Goal: Information Seeking & Learning: Compare options

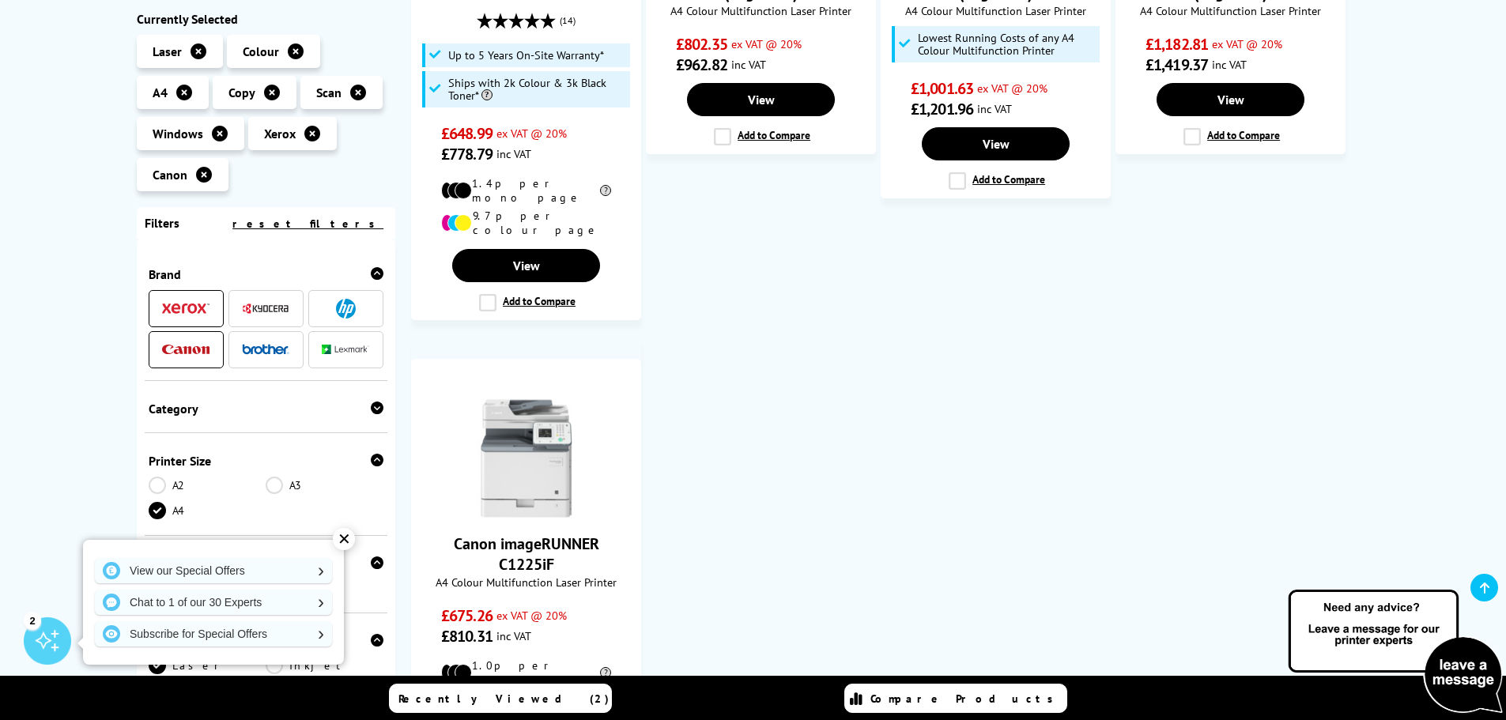
scroll to position [552, 0]
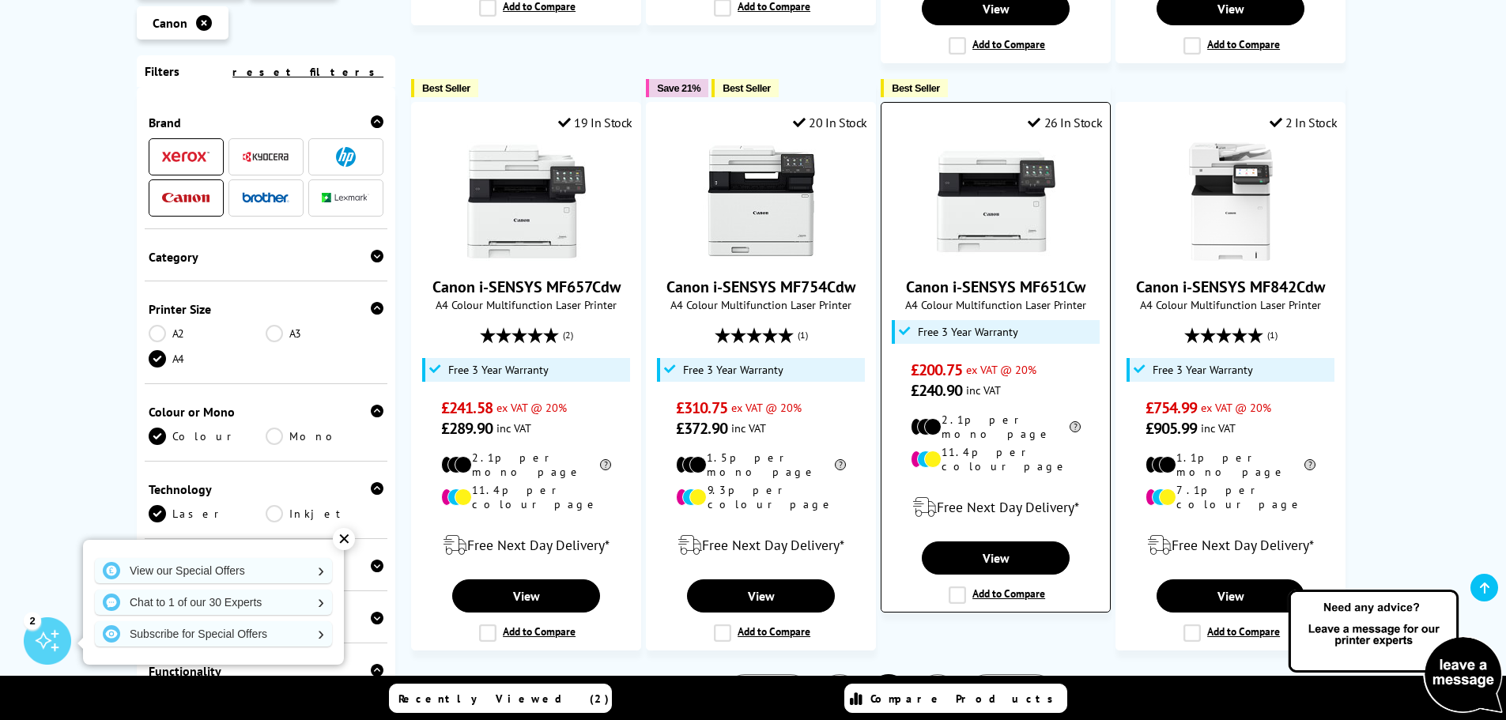
scroll to position [1421, 0]
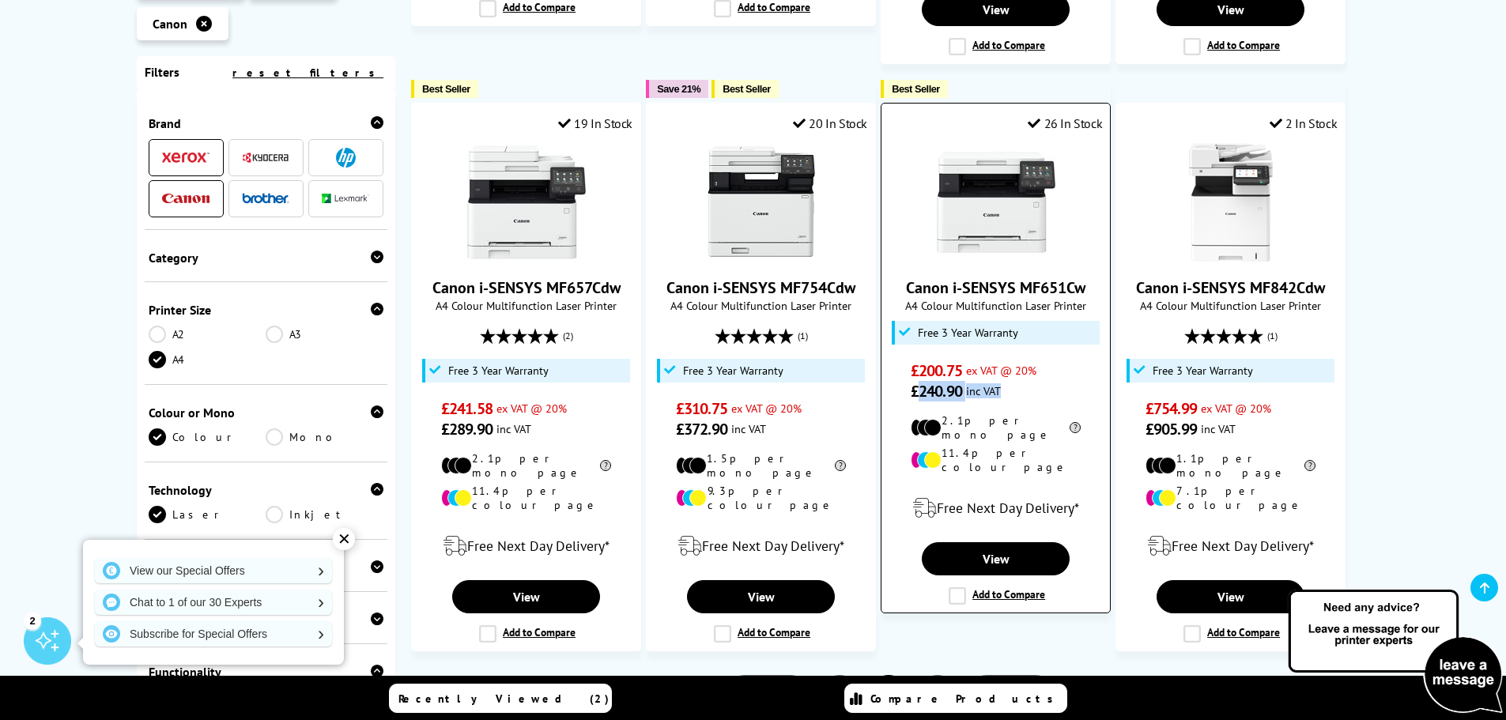
drag, startPoint x: 1014, startPoint y: 349, endPoint x: 917, endPoint y: 348, distance: 97.2
click at [917, 381] on span "£240.90 inc VAT" at bounding box center [995, 391] width 170 height 21
drag, startPoint x: 904, startPoint y: 242, endPoint x: 1084, endPoint y: 245, distance: 180.2
click at [1084, 277] on span "Canon i-SENSYS MF651Cw" at bounding box center [995, 287] width 205 height 21
copy link "Canon i-SENSYS MF651Cw"
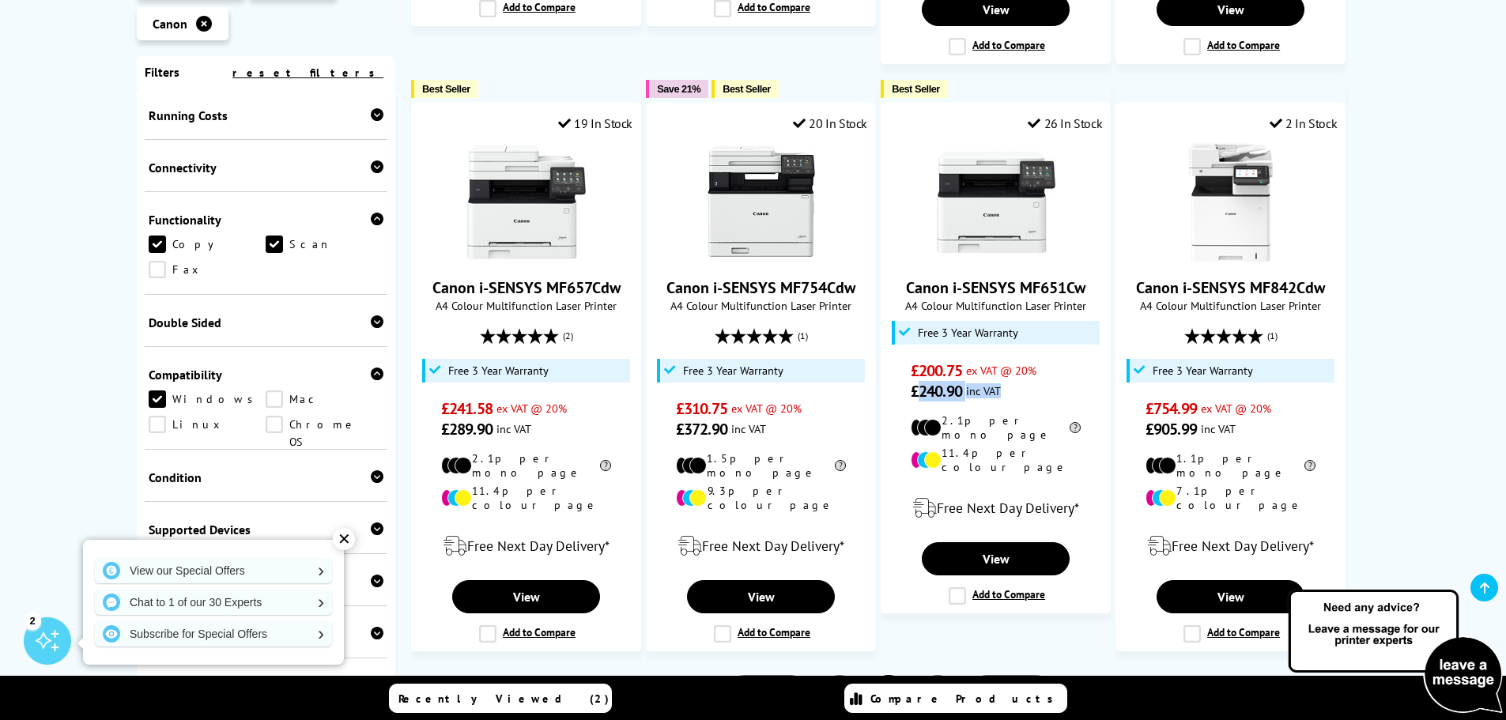
scroll to position [454, 0]
click at [936, 675] on link "3" at bounding box center [937, 695] width 41 height 41
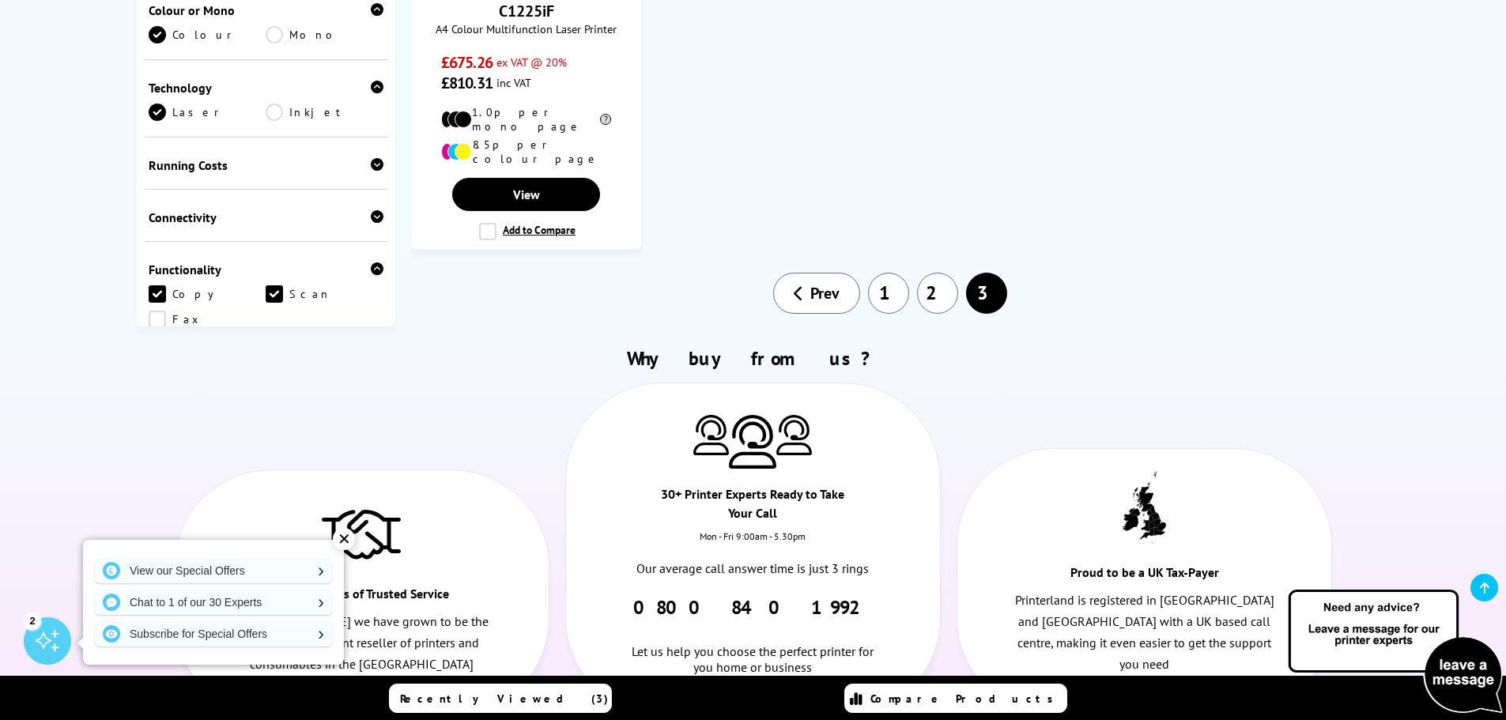
scroll to position [1106, 0]
click at [890, 271] on link "1" at bounding box center [888, 291] width 41 height 41
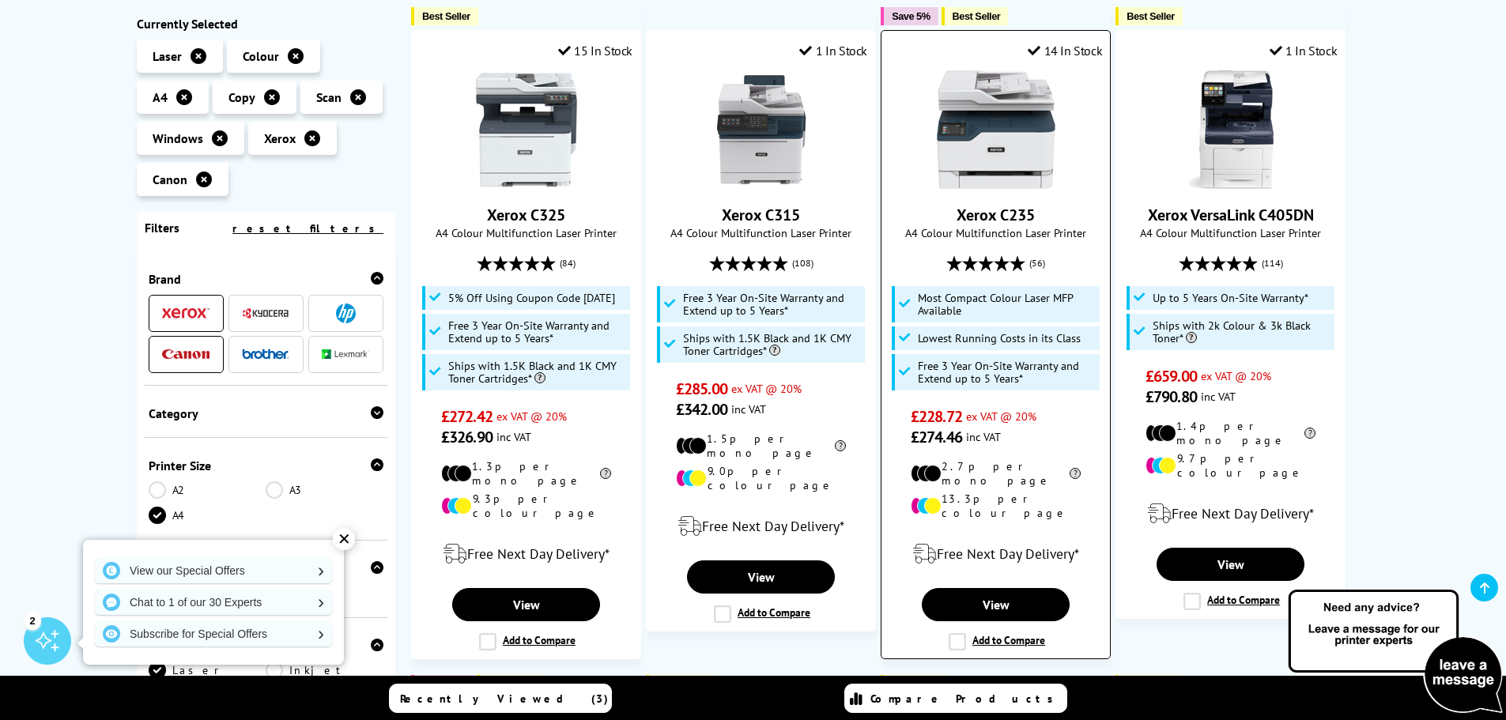
scroll to position [310, 0]
click at [1002, 146] on img at bounding box center [995, 129] width 119 height 119
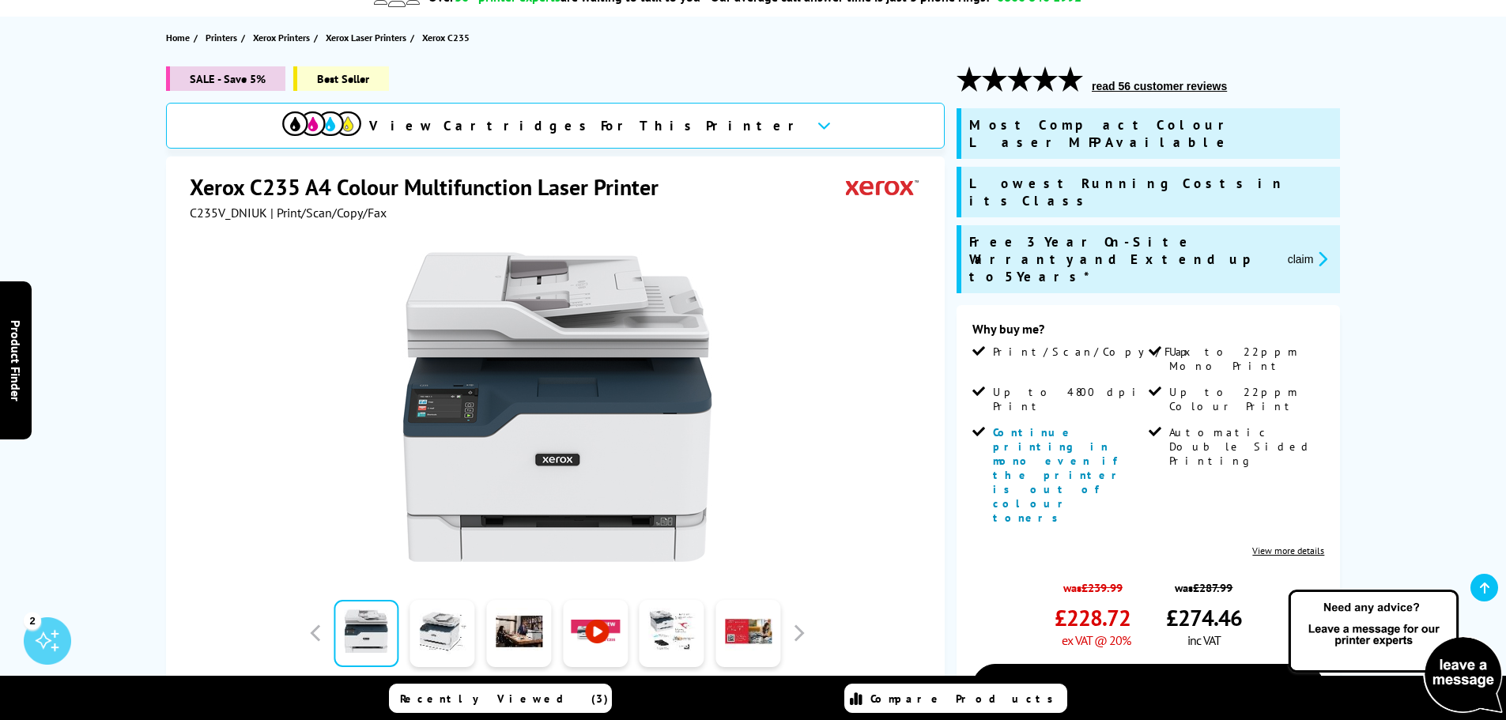
scroll to position [158, 0]
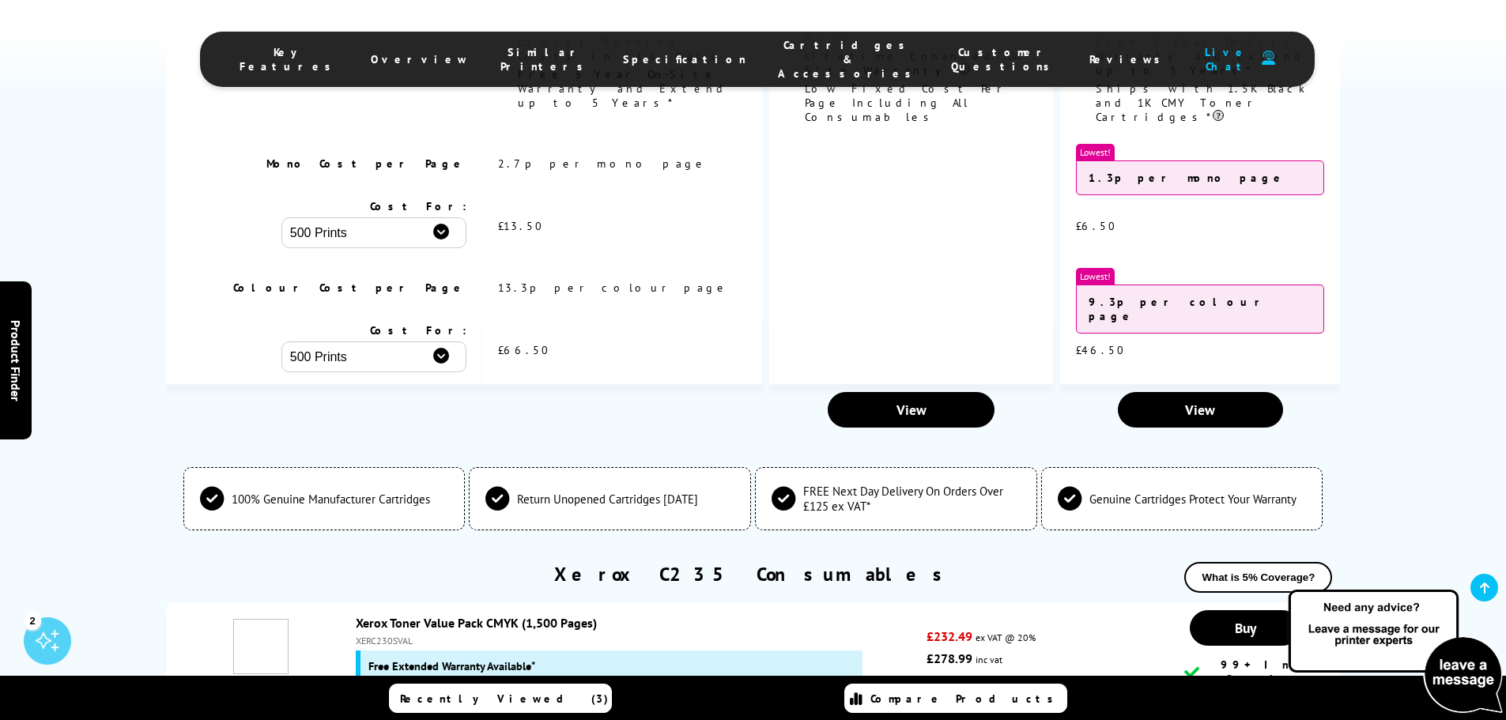
scroll to position [5488, 0]
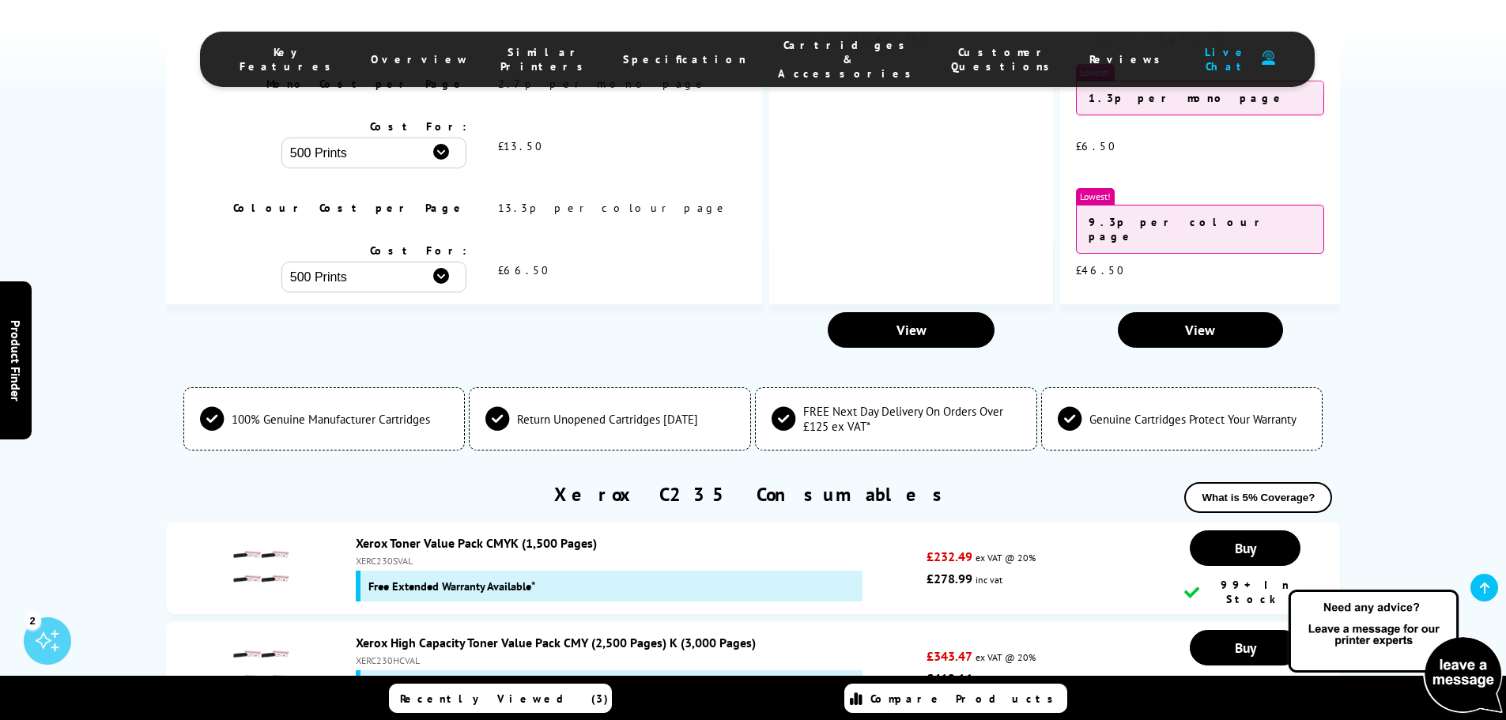
drag, startPoint x: 604, startPoint y: 343, endPoint x: 458, endPoint y: 329, distance: 146.1
click at [466, 535] on div "Xerox Toner Value Pack CMYK (1,500 Pages)" at bounding box center [637, 543] width 563 height 16
click at [391, 482] on div "Xerox C235 Consumables What is 5% Coverage?" at bounding box center [753, 502] width 1174 height 40
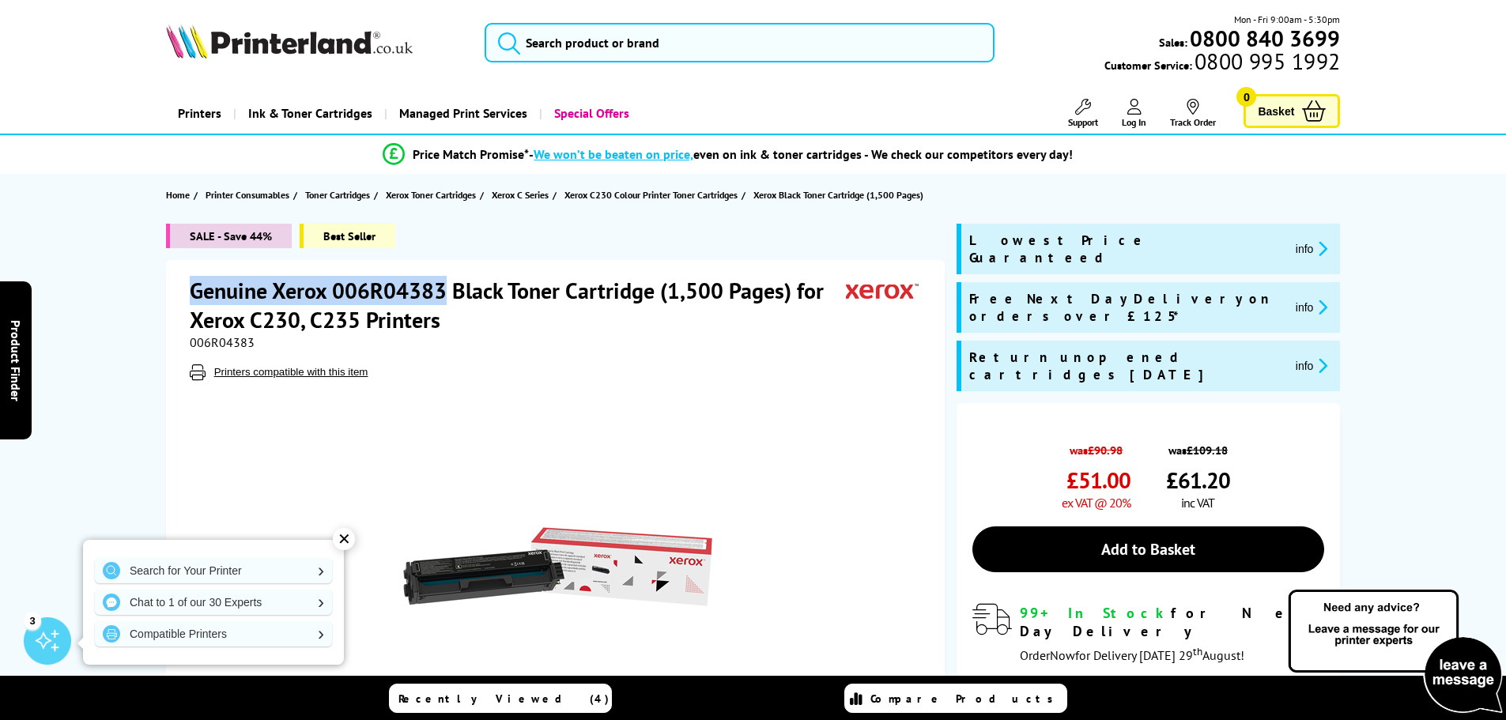
drag, startPoint x: 189, startPoint y: 288, endPoint x: 442, endPoint y: 290, distance: 252.9
click at [442, 290] on h1 "Genuine Xerox 006R04383 Black Toner Cartridge (1,500 Pages) for Xerox C230, C23…" at bounding box center [518, 305] width 656 height 58
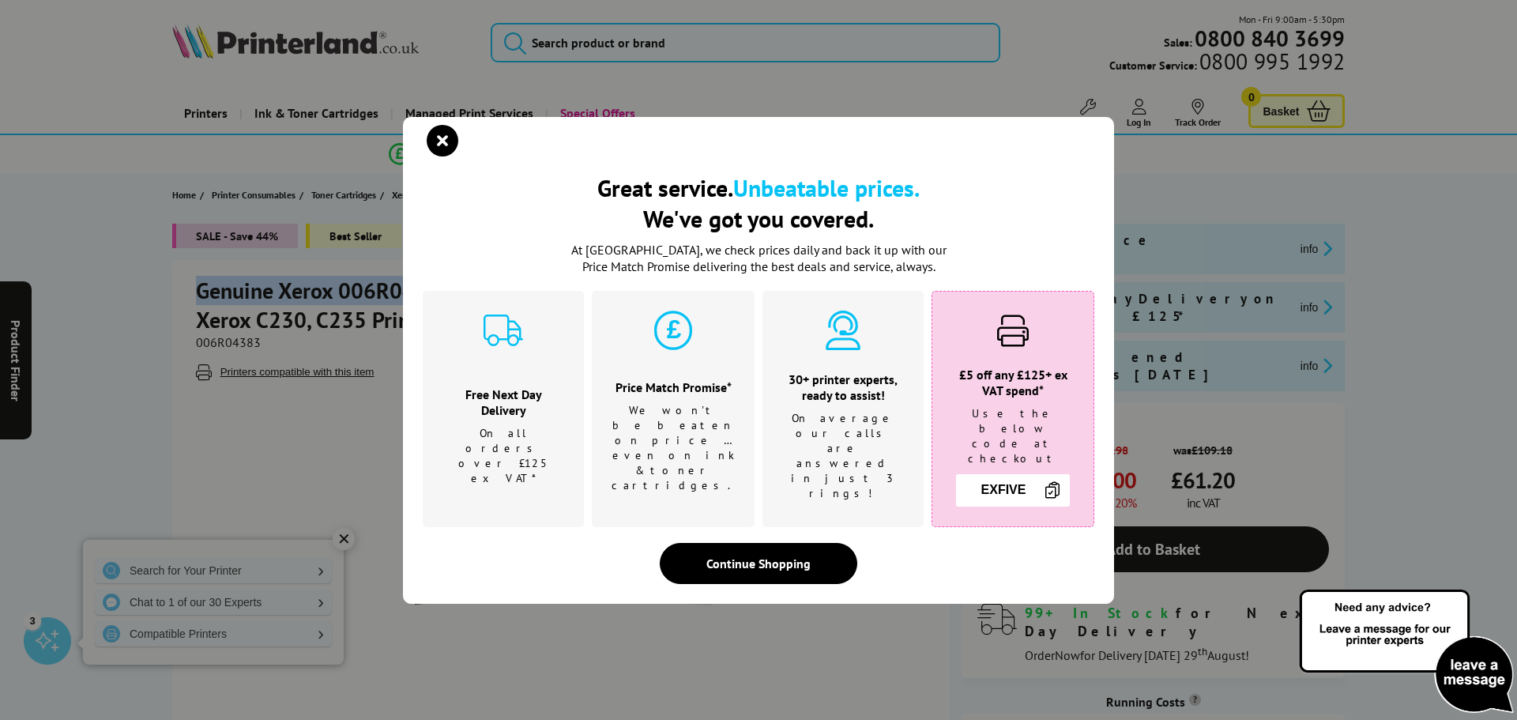
click at [496, 304] on div "Great service. Unbeatable prices. We've got you covered. At Printerland, we che…" at bounding box center [759, 378] width 672 height 412
click at [405, 148] on div "Great service. Unbeatable prices. We've got you covered. Great service. Unbeata…" at bounding box center [758, 360] width 711 height 487
click at [449, 156] on icon "close modal" at bounding box center [443, 141] width 32 height 32
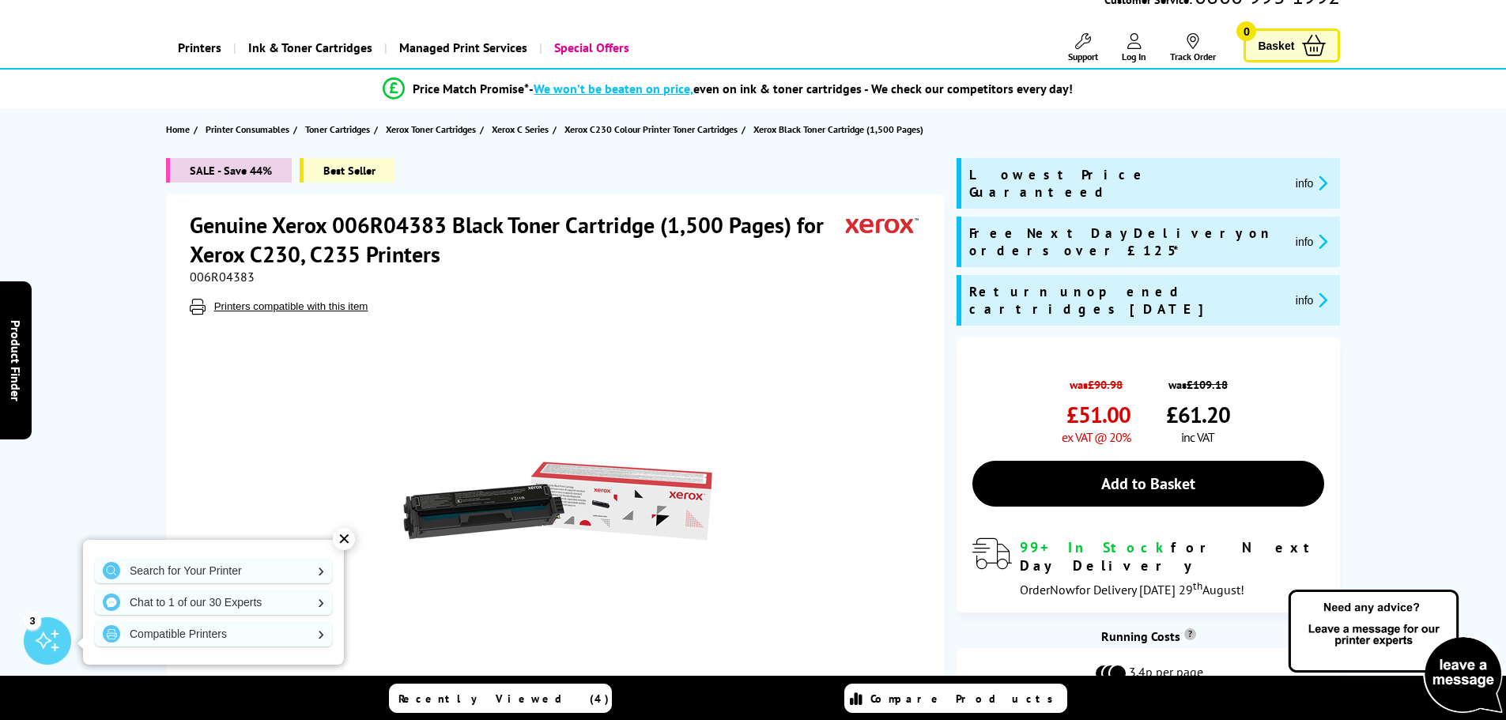
scroll to position [68, 0]
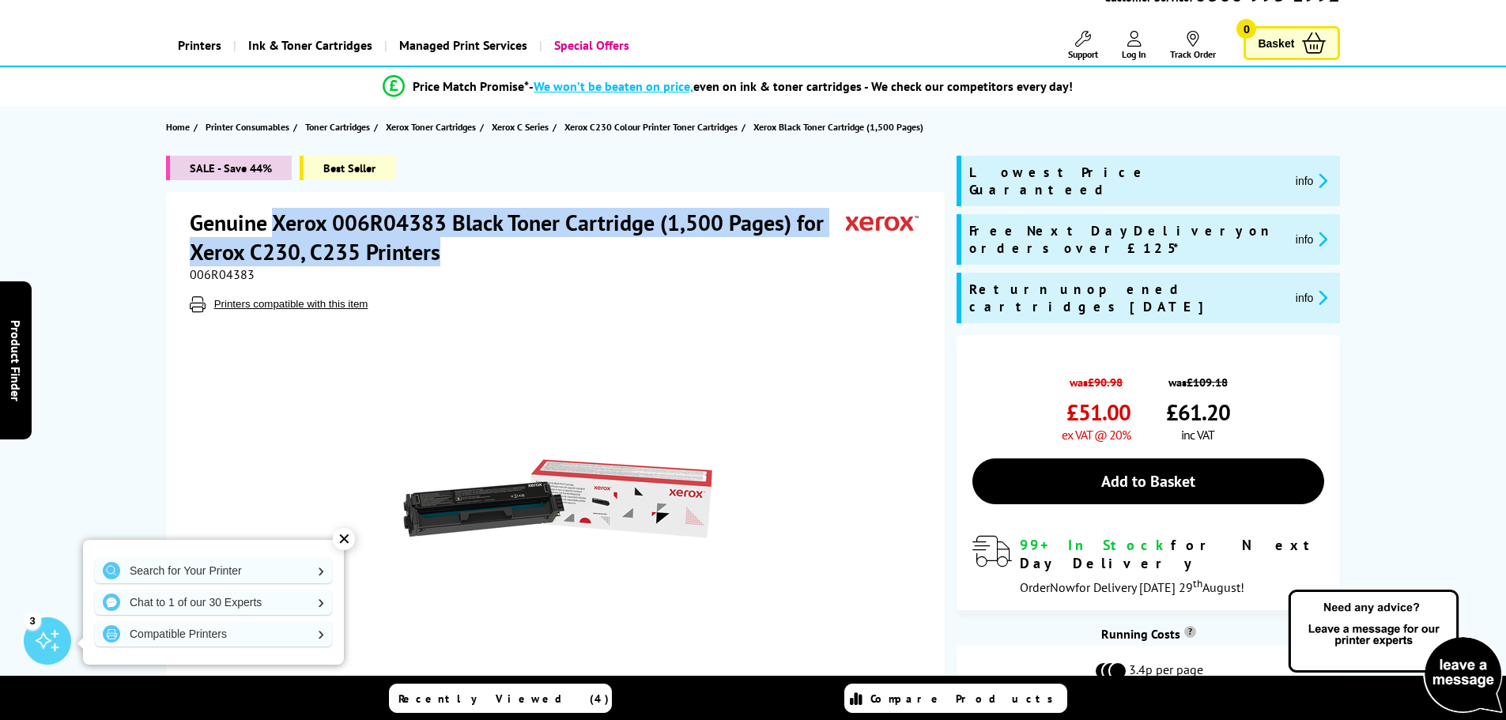
drag, startPoint x: 273, startPoint y: 220, endPoint x: 496, endPoint y: 251, distance: 224.2
click at [496, 251] on h1 "Genuine Xerox 006R04383 Black Toner Cartridge (1,500 Pages) for Xerox C230, C23…" at bounding box center [518, 237] width 656 height 58
copy h1 "Xerox 006R04383 Black Toner Cartridge (1,500 Pages) for Xerox C230, C235 Printe…"
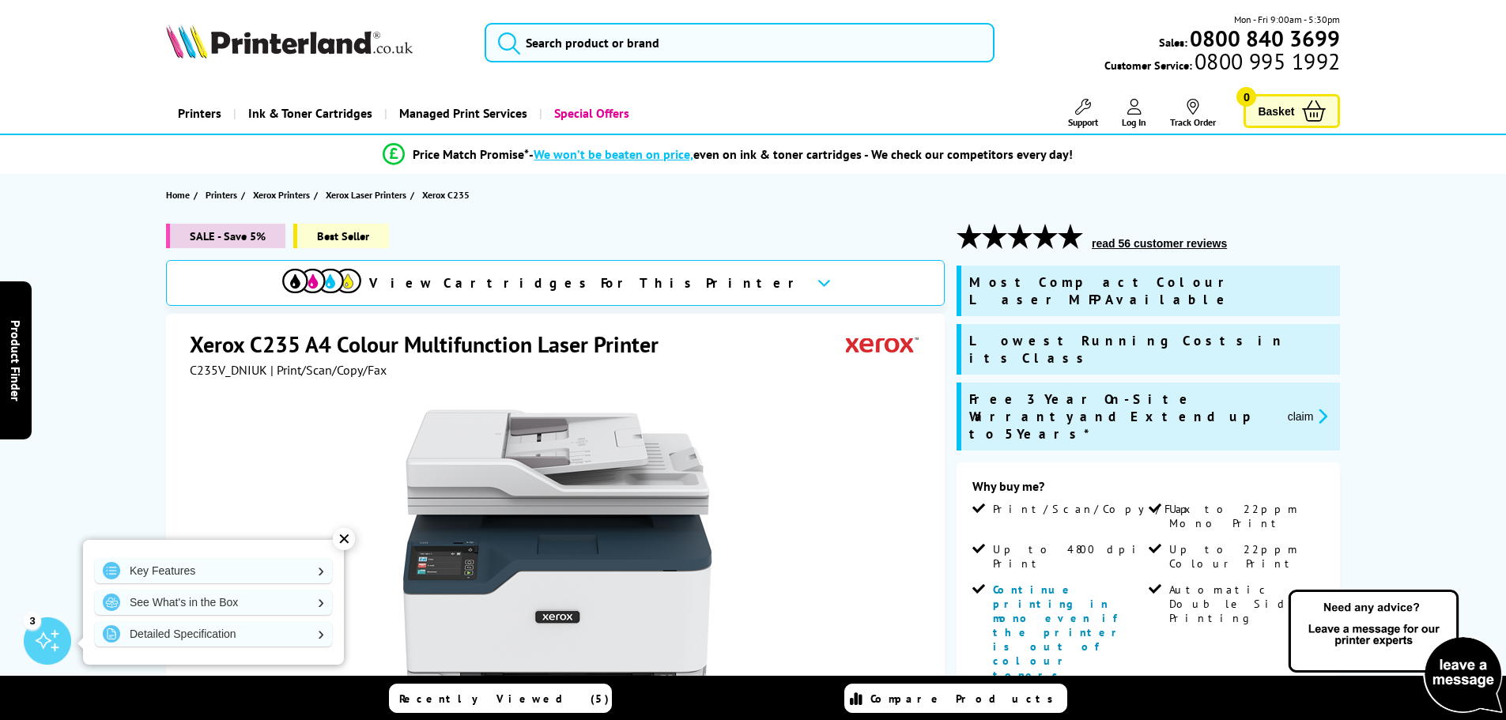
drag, startPoint x: 304, startPoint y: 366, endPoint x: 311, endPoint y: 164, distance: 201.7
drag, startPoint x: 670, startPoint y: 345, endPoint x: 190, endPoint y: 351, distance: 480.5
click at [190, 351] on h1 "Xerox C235 A4 Colour Multifunction Laser Printer" at bounding box center [432, 344] width 484 height 29
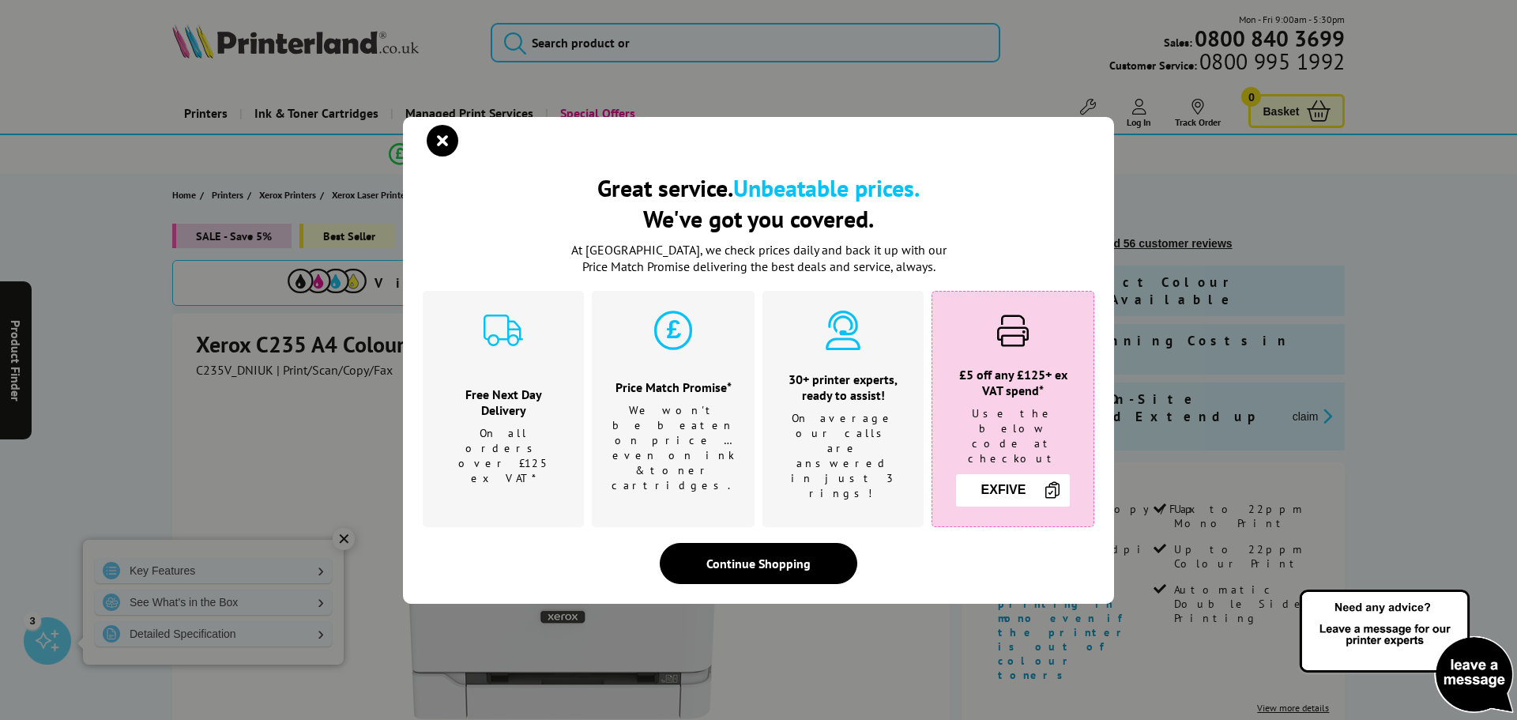
click at [212, 352] on div "Great service. Unbeatable prices. We've got you covered. Great service. Unbeata…" at bounding box center [758, 360] width 1517 height 720
click at [455, 156] on icon "close modal" at bounding box center [443, 141] width 32 height 32
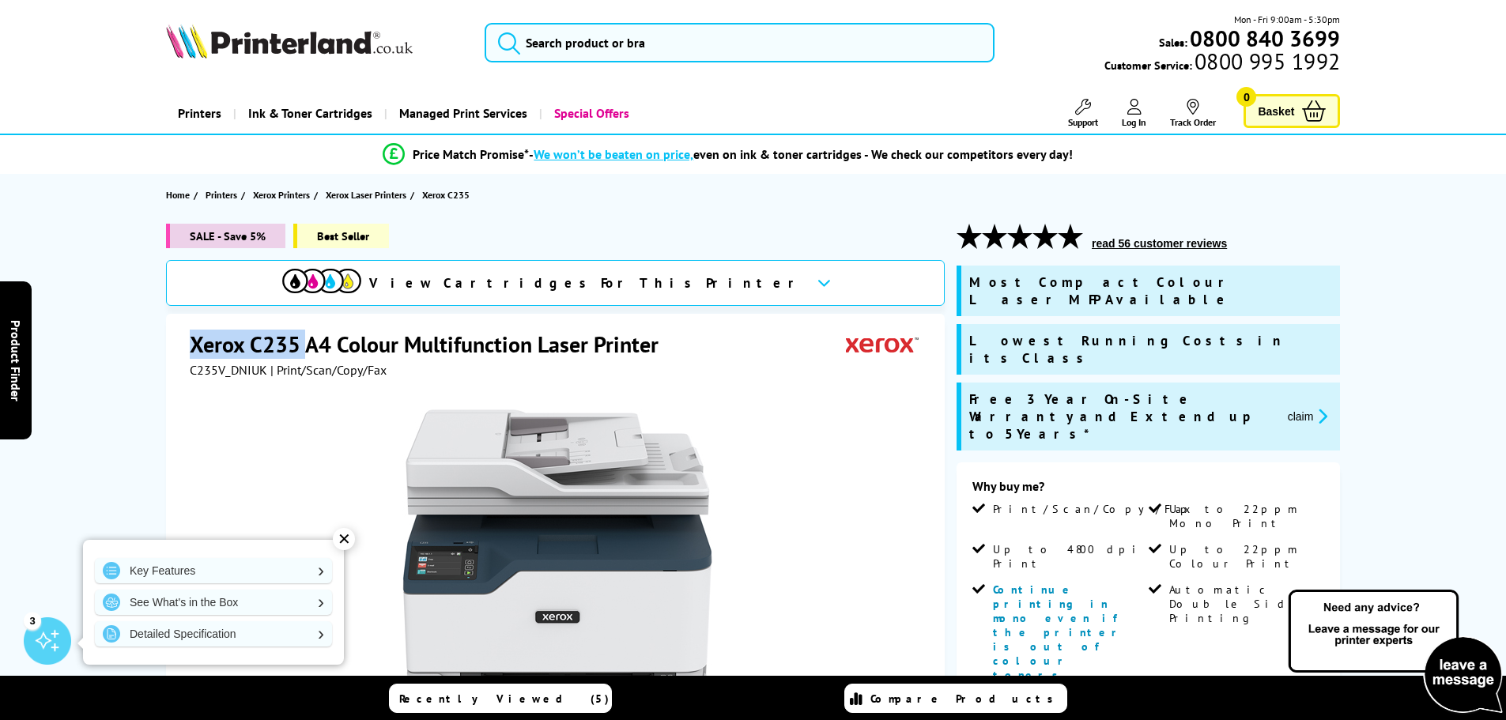
drag, startPoint x: 183, startPoint y: 345, endPoint x: 302, endPoint y: 342, distance: 119.4
click at [302, 342] on div "Xerox C235 A4 Colour Multifunction Laser Printer C235V_DNIUK | Print/Scan/Copy/…" at bounding box center [555, 654] width 778 height 681
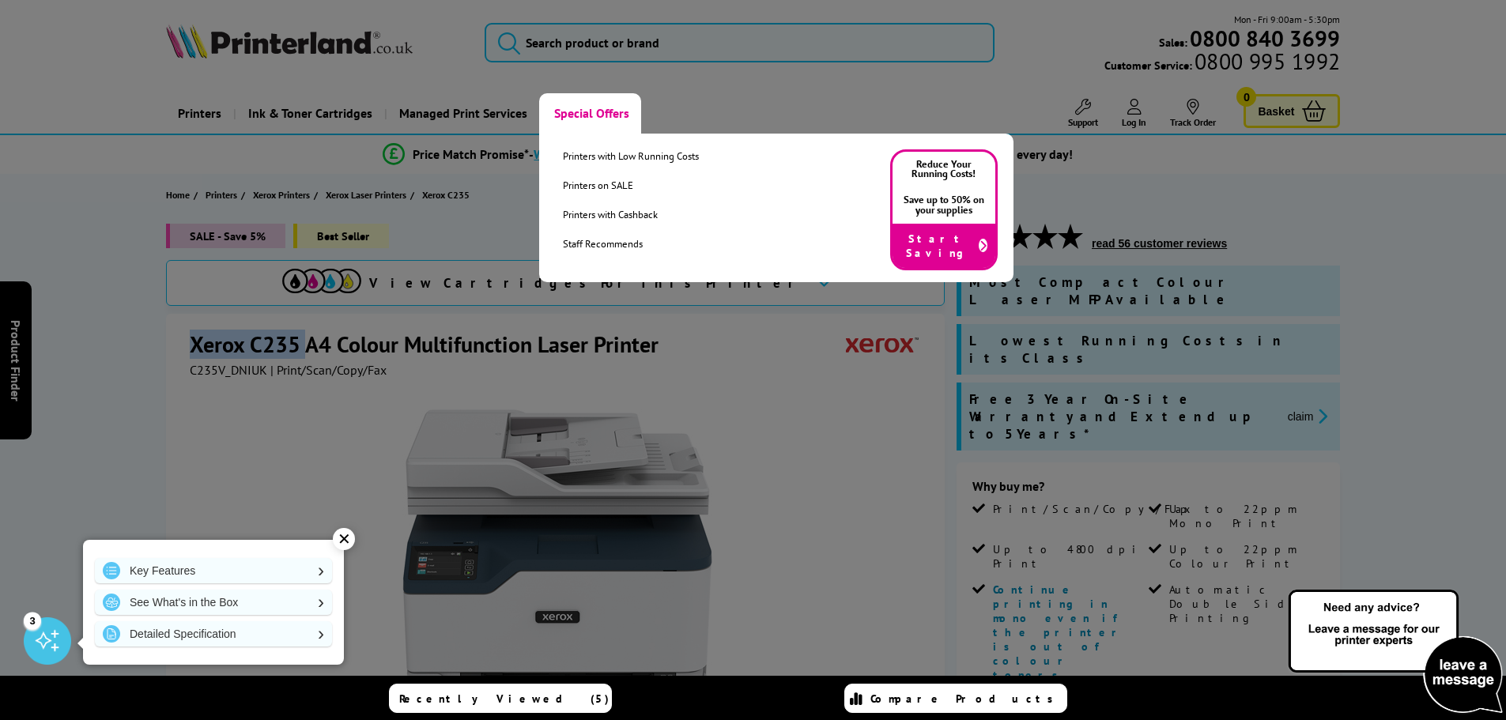
copy h1 "Xerox C235"
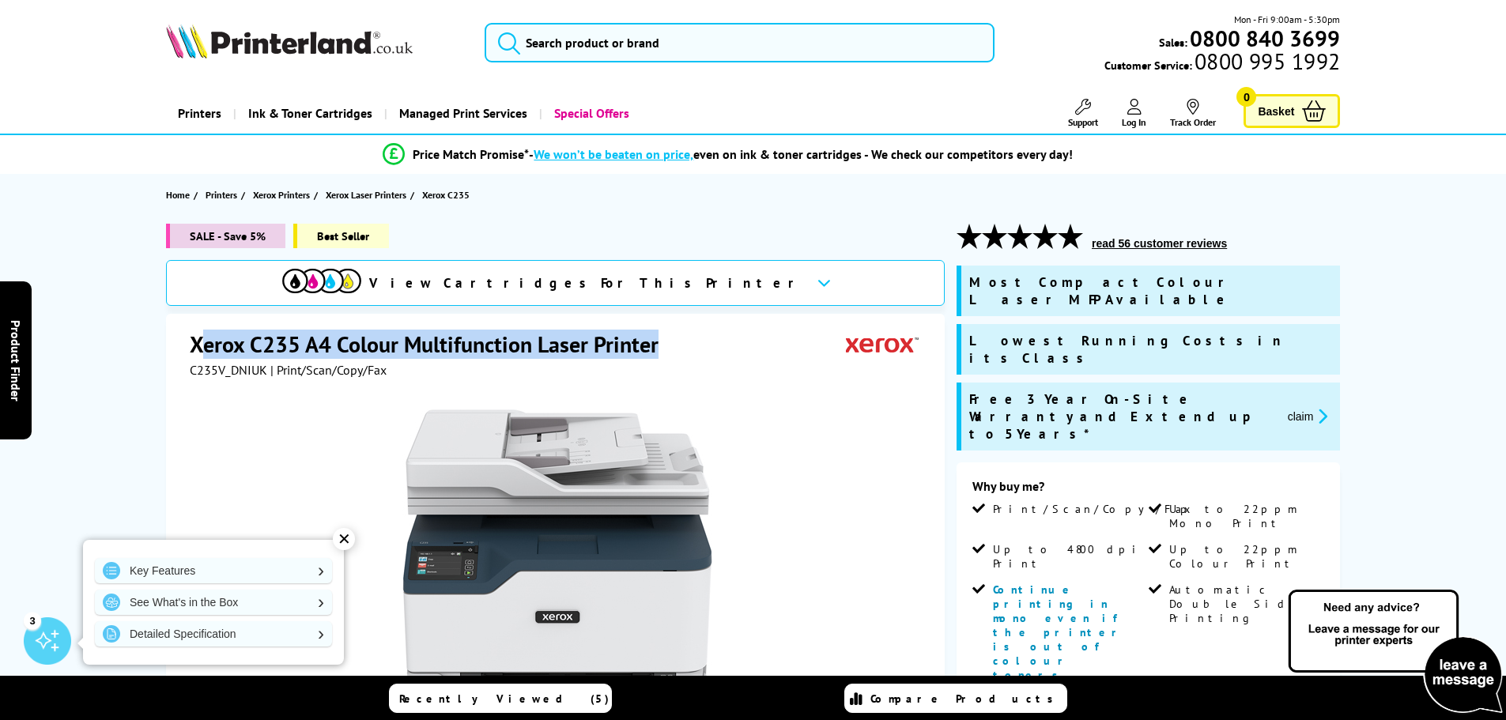
drag, startPoint x: 669, startPoint y: 346, endPoint x: 196, endPoint y: 339, distance: 473.4
click at [196, 339] on h1 "Xerox C235 A4 Colour Multifunction Laser Printer" at bounding box center [432, 344] width 484 height 29
click at [205, 342] on h1 "Xerox C235 A4 Colour Multifunction Laser Printer" at bounding box center [432, 344] width 484 height 29
drag, startPoint x: 198, startPoint y: 344, endPoint x: 686, endPoint y: 322, distance: 488.9
click at [686, 322] on div "Xerox C235 A4 Colour Multifunction Laser Printer C235V_DNIUK | Print/Scan/Copy/…" at bounding box center [555, 654] width 778 height 681
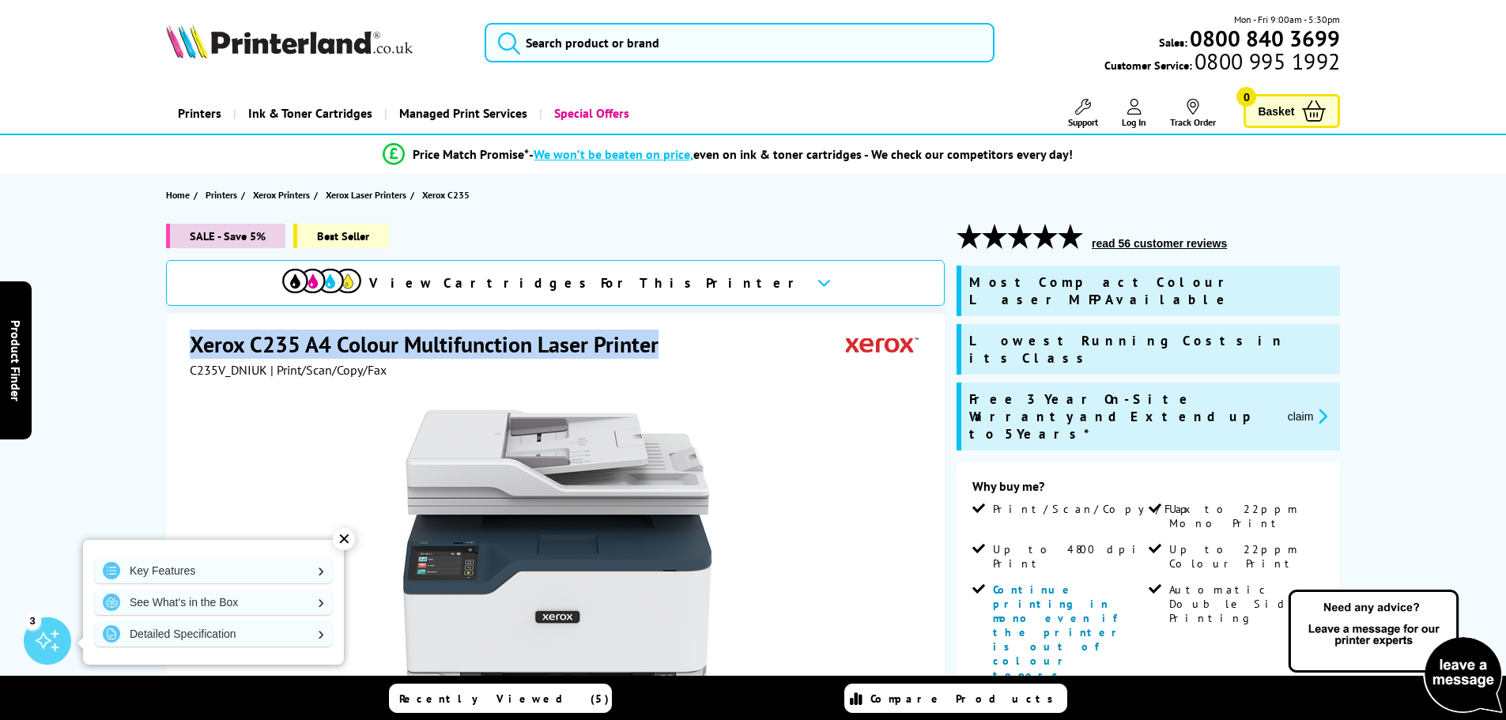
copy h1 "Xerox C235 A4 Colour Multifunction Laser Printer"
click at [629, 40] on input "search" at bounding box center [739, 43] width 510 height 40
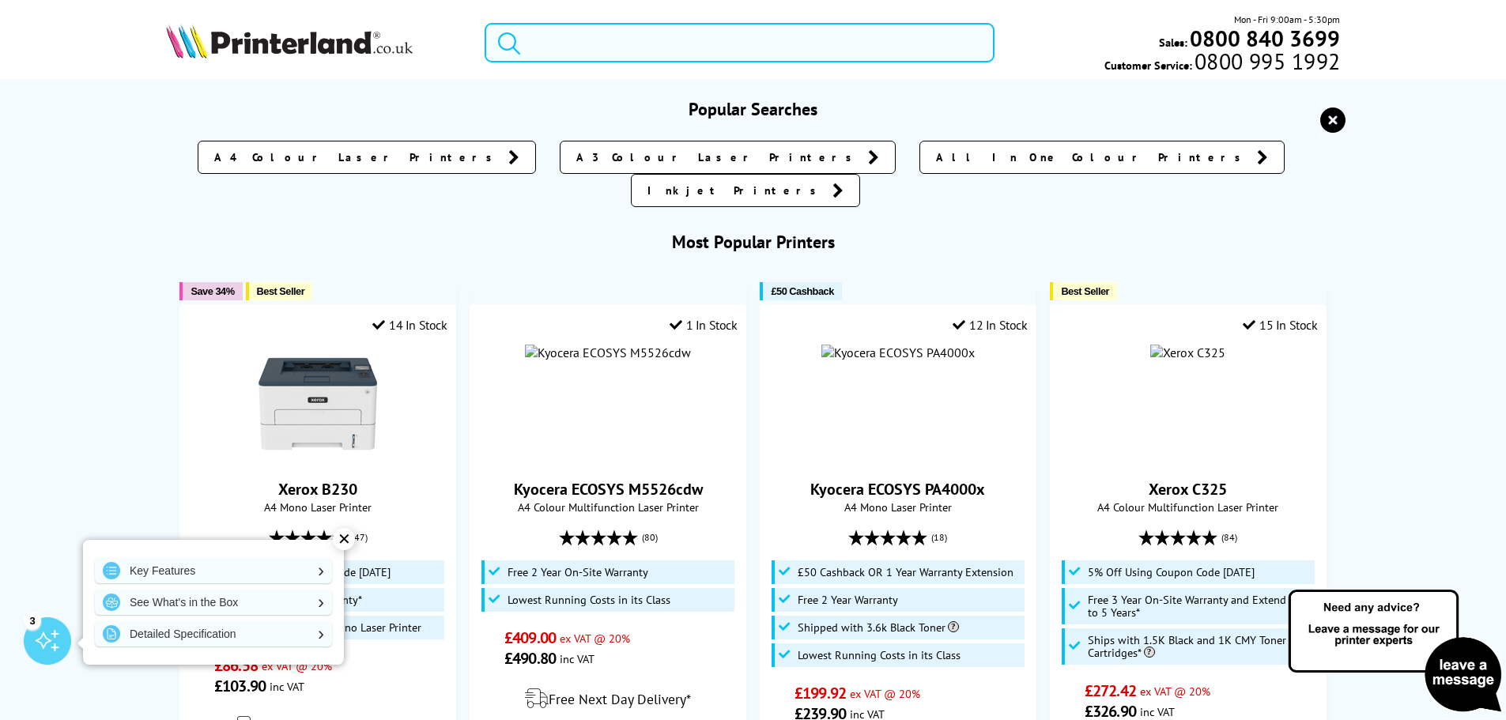
paste input "Canon i-SENSYS MF657Cdw"
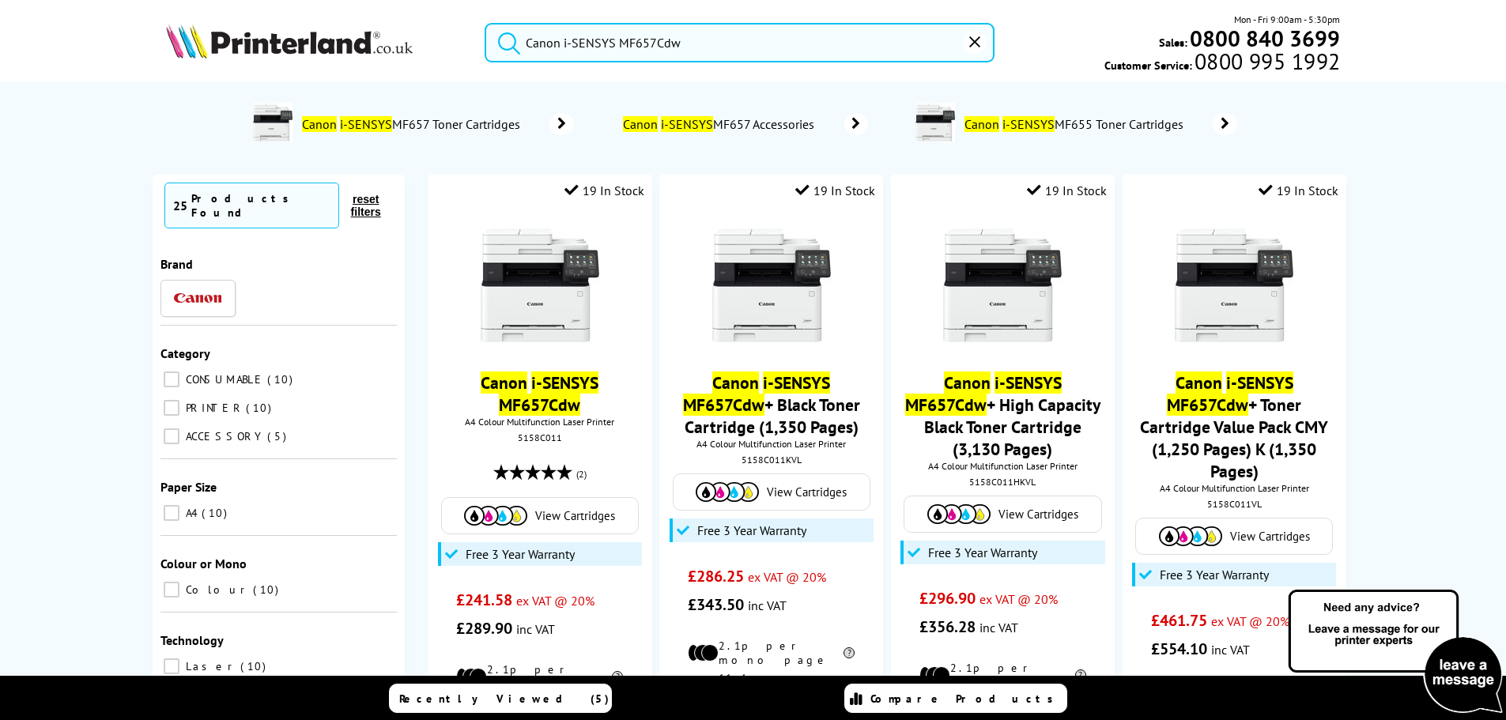
drag, startPoint x: 692, startPoint y: 49, endPoint x: 315, endPoint y: 53, distance: 377.0
click at [315, 53] on div "Canon i-SENSYS MF657Cdw Mon - Fri 9:00am - 5:30pm Sales: 0800 840 3699 Customer…" at bounding box center [753, 47] width 1264 height 70
paste input "752"
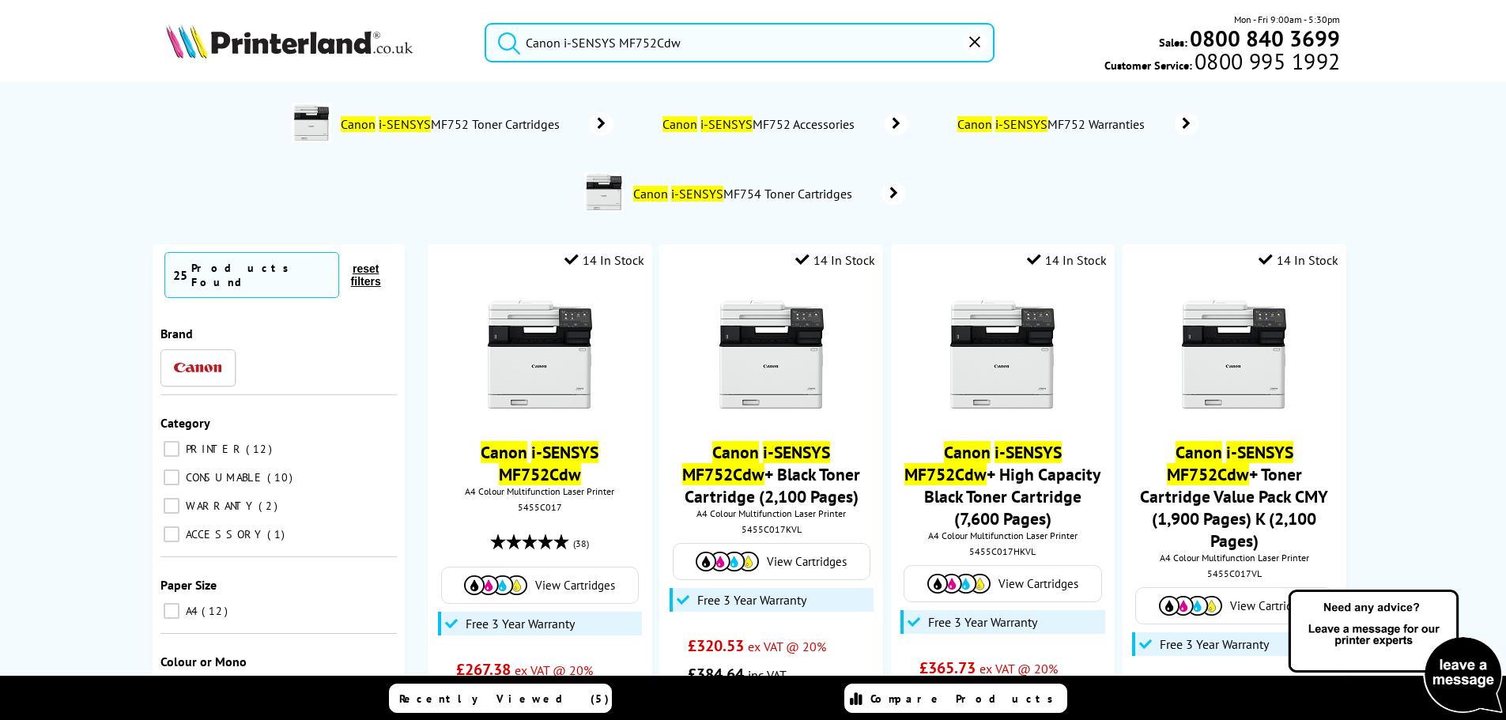
click at [768, 34] on input "Canon i-SENSYS MF752Cdw" at bounding box center [739, 43] width 510 height 40
type input "Canon i-SENSYS MF752Cdw"
click at [485, 23] on button "submit" at bounding box center [505, 40] width 40 height 35
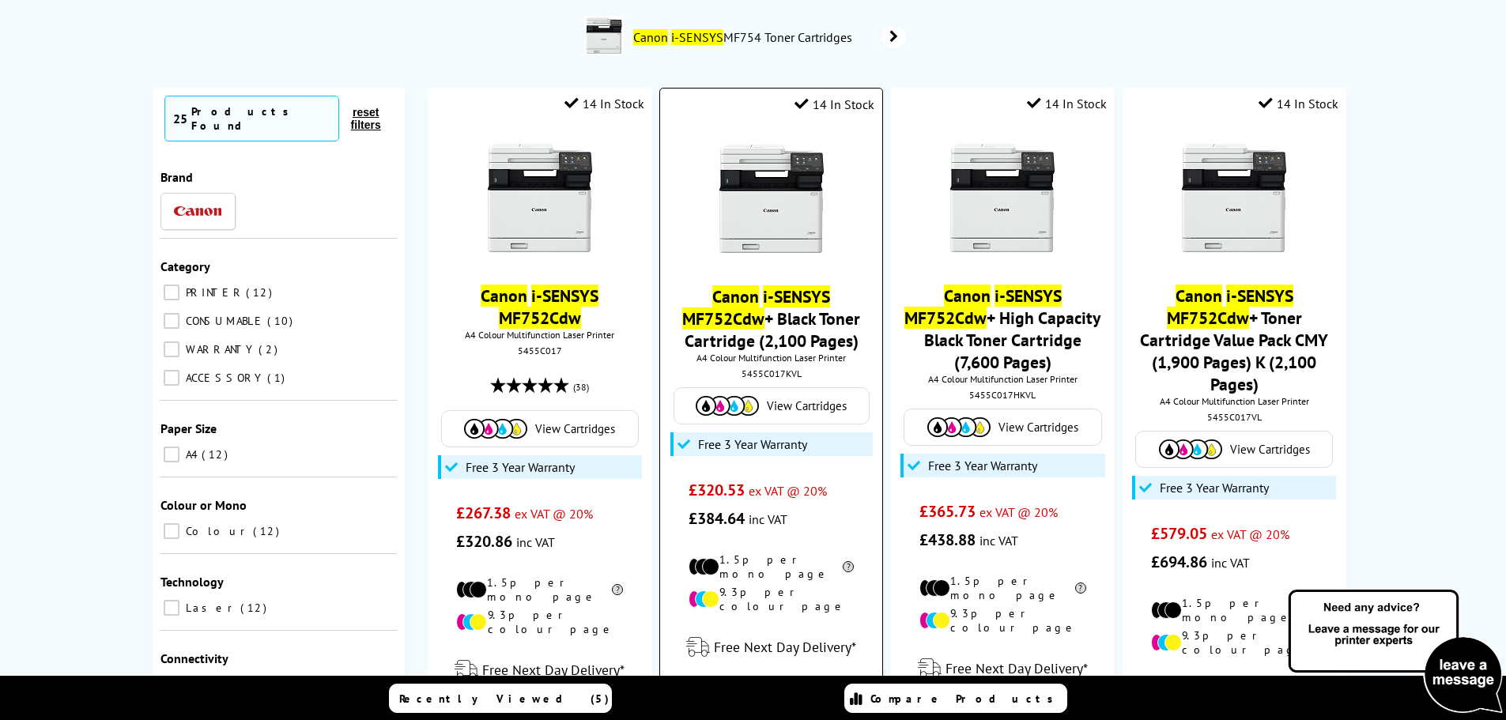
scroll to position [157, 0]
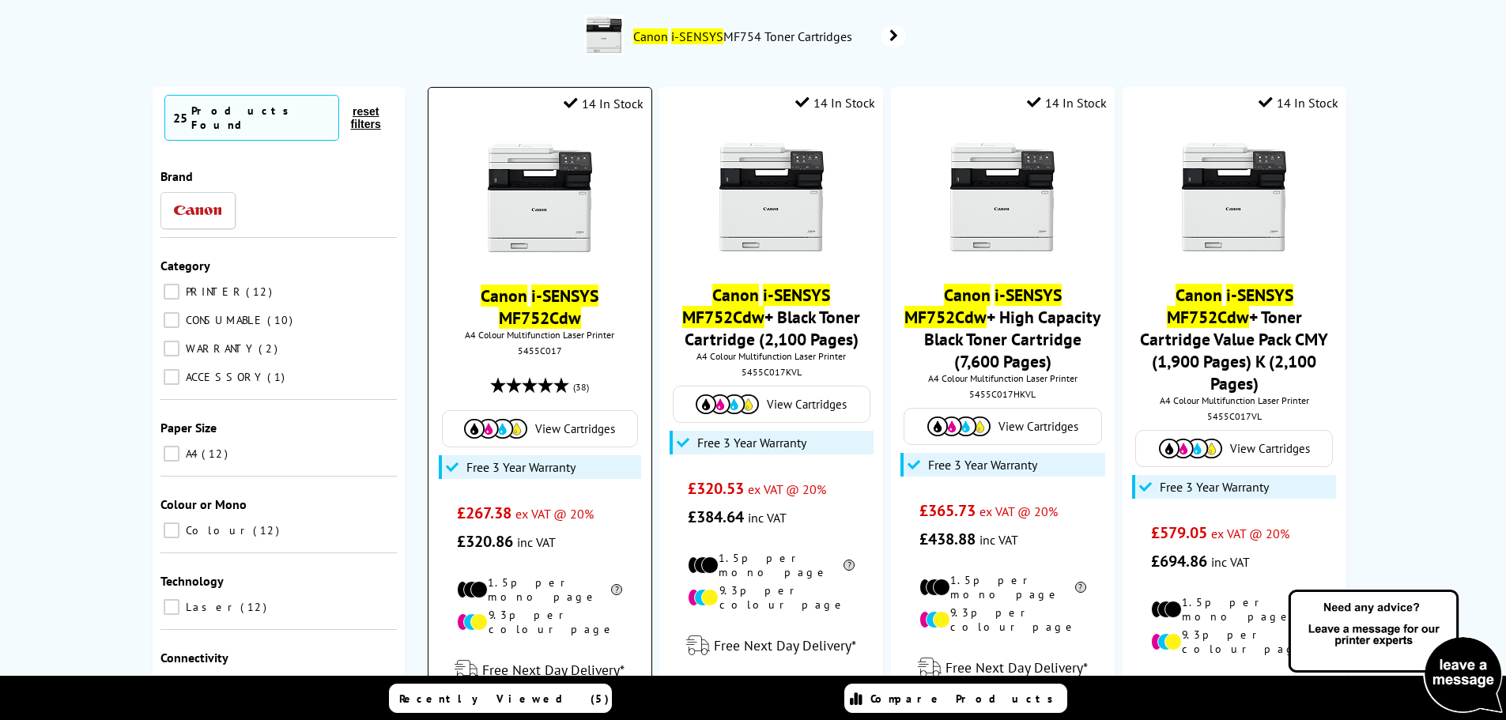
click at [544, 295] on mark "i-SENSYS" at bounding box center [564, 296] width 67 height 22
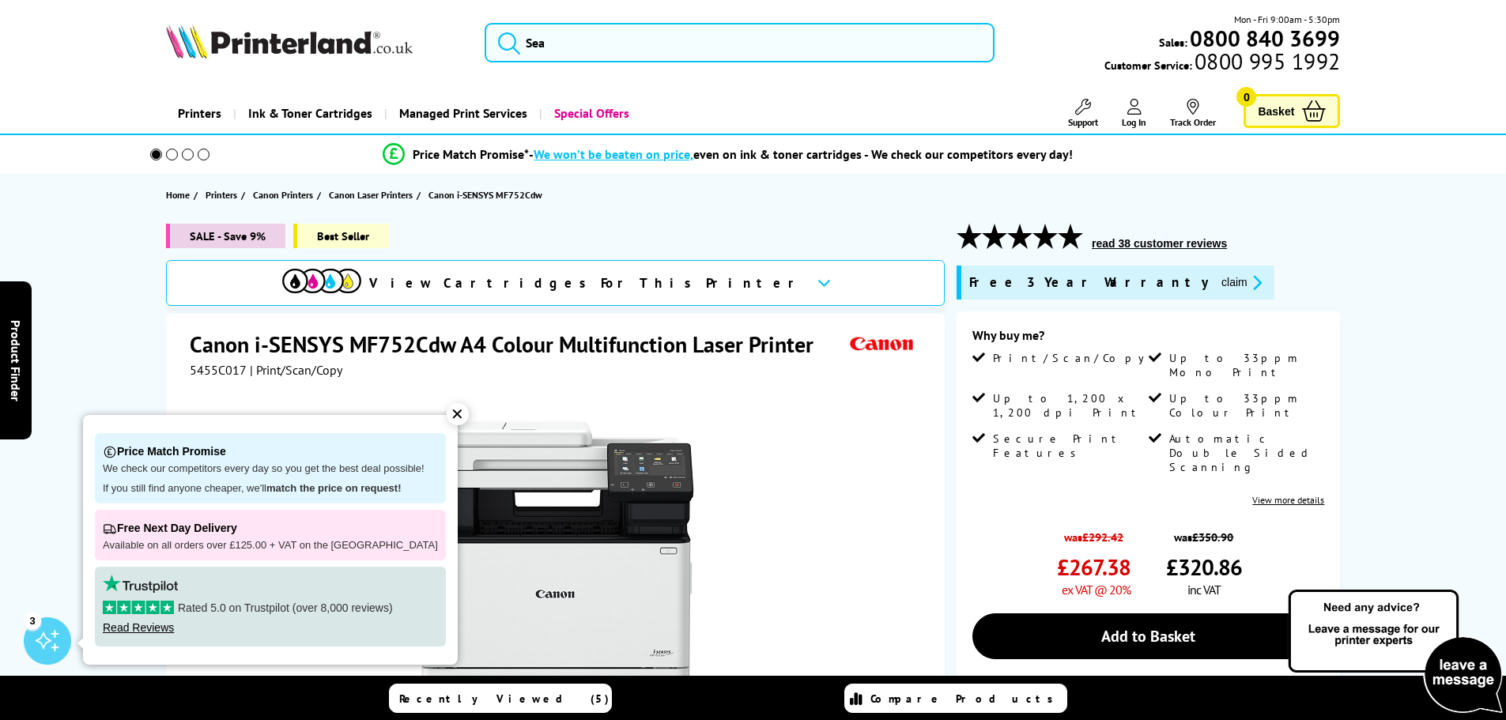
click at [453, 410] on div "✕" at bounding box center [458, 414] width 22 height 22
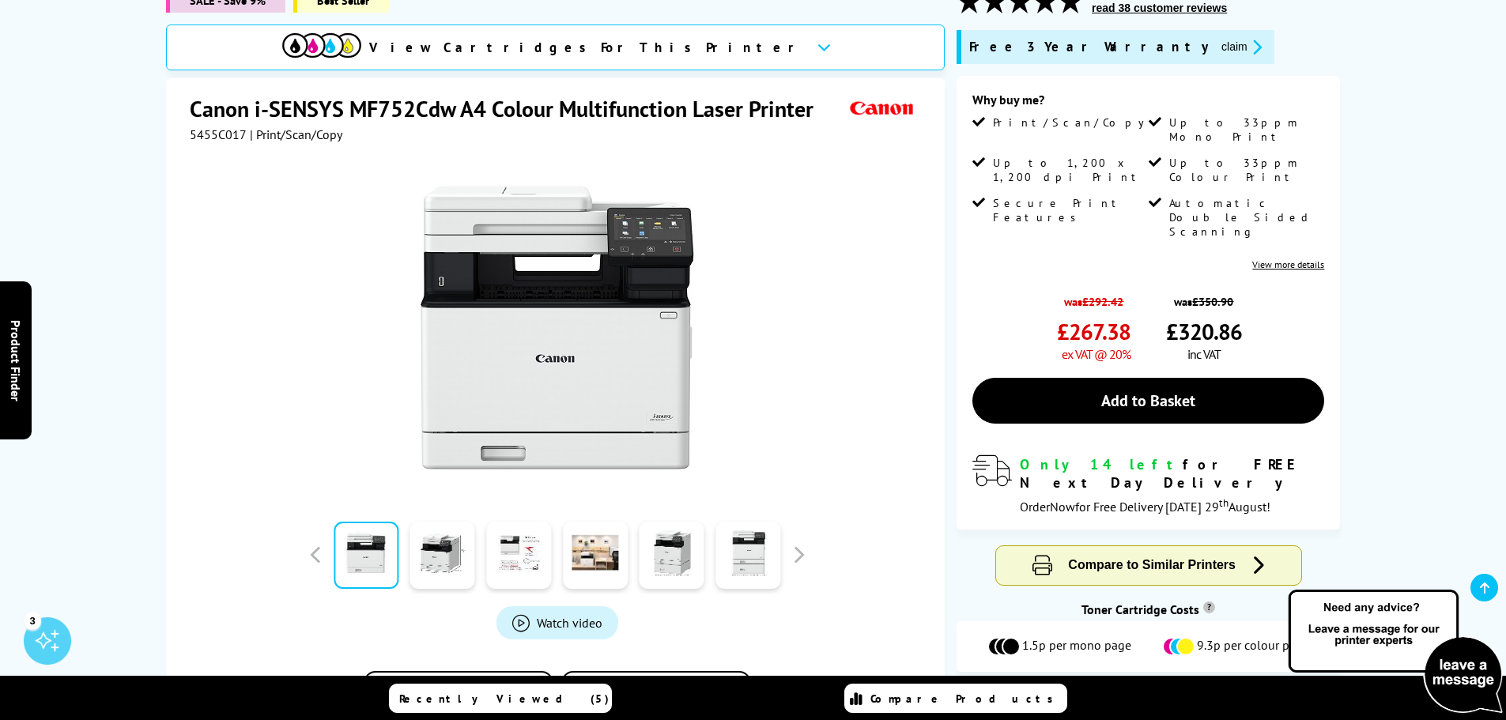
scroll to position [236, 0]
click at [545, 571] on link at bounding box center [518, 554] width 65 height 67
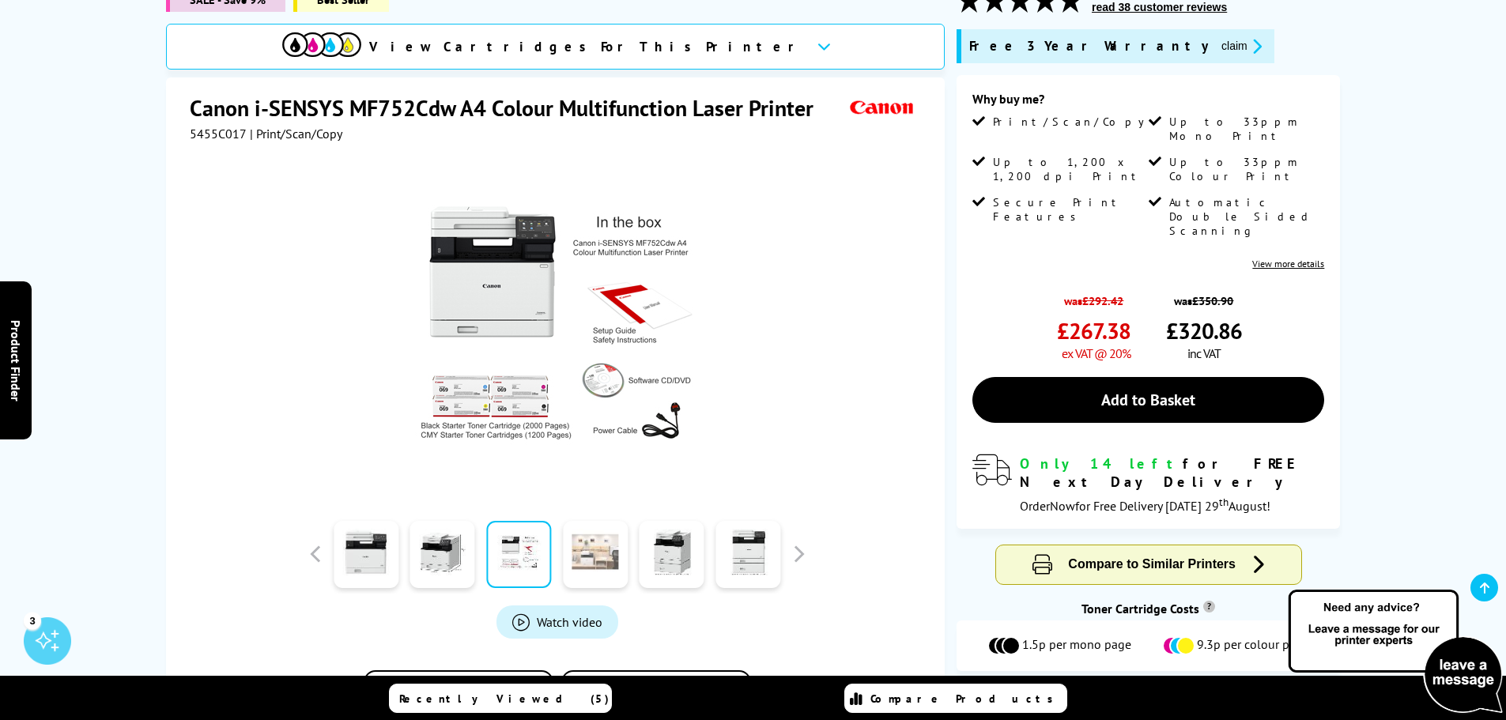
click at [601, 564] on link at bounding box center [595, 554] width 65 height 67
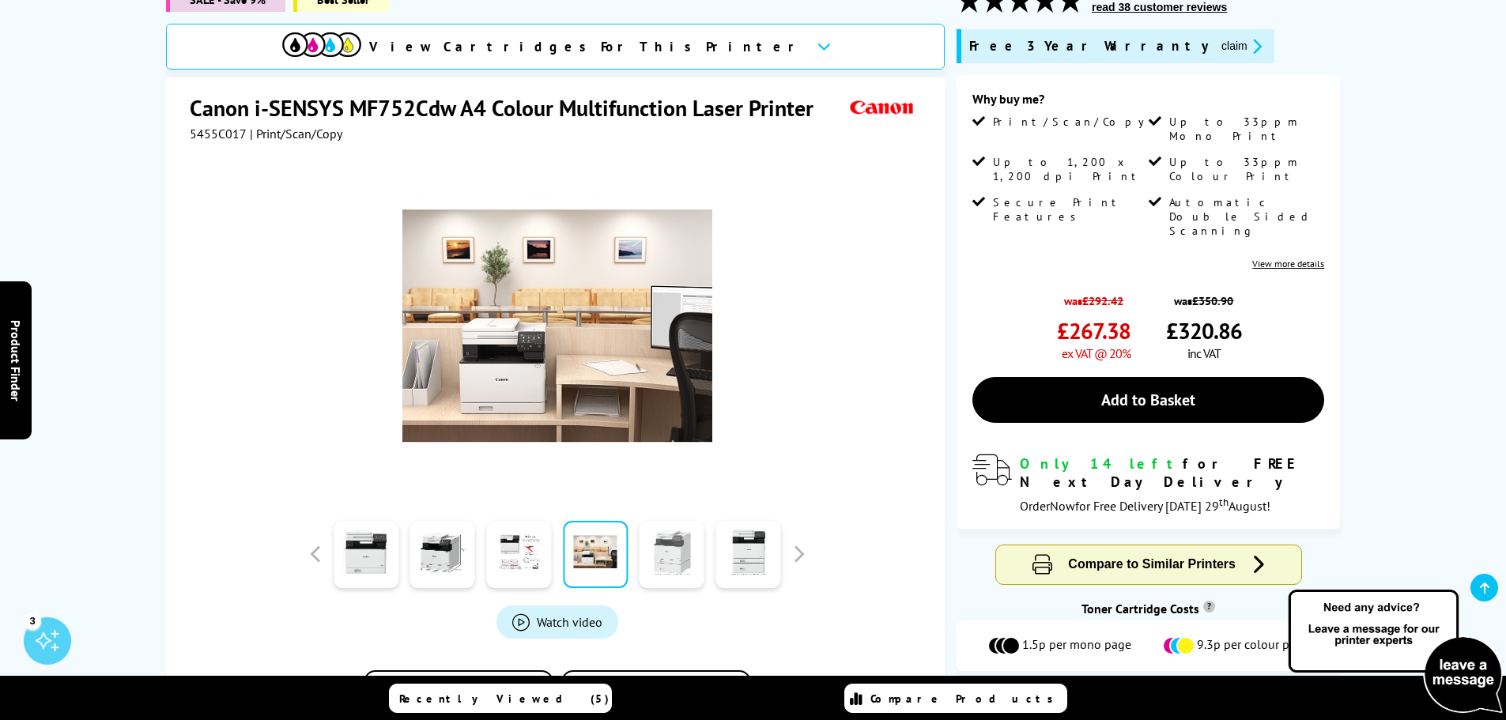
click at [650, 556] on link at bounding box center [671, 554] width 65 height 67
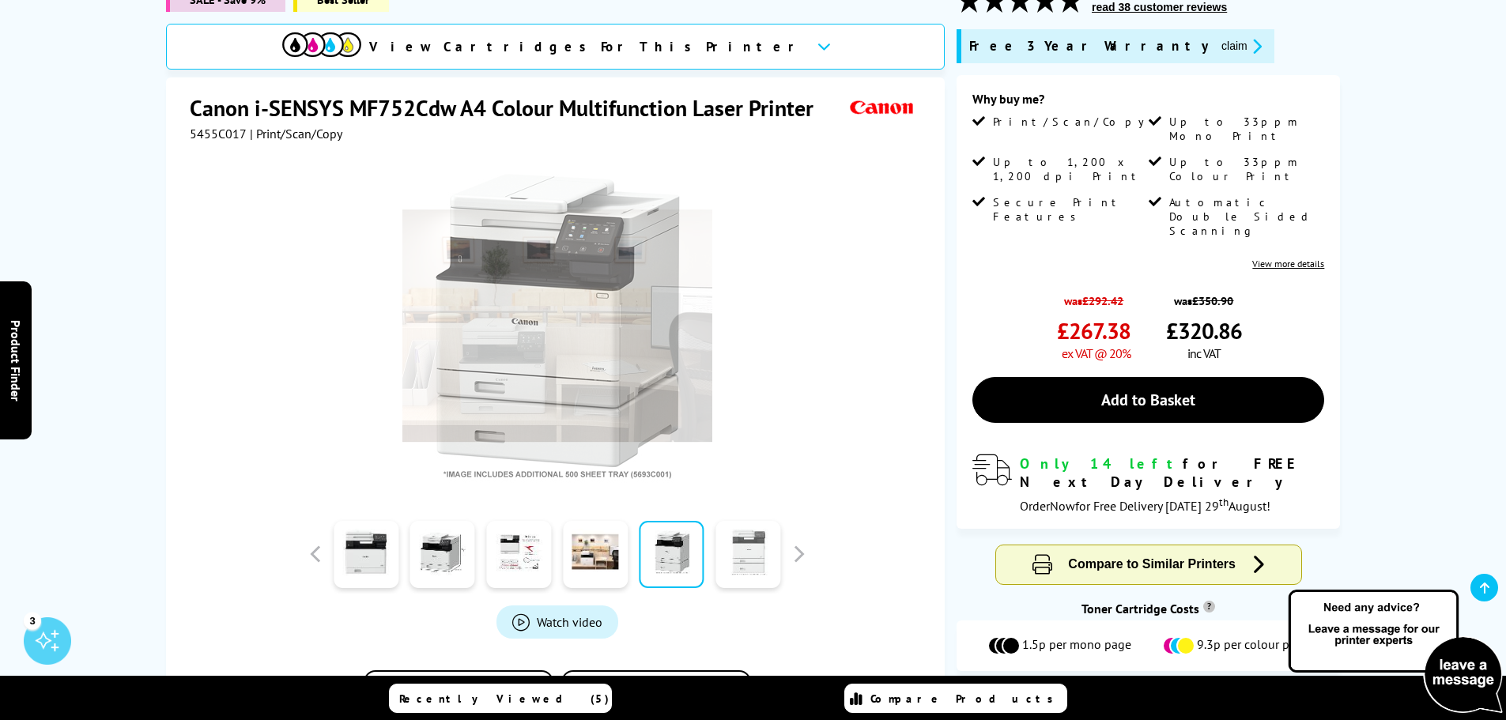
click at [720, 568] on link at bounding box center [747, 554] width 65 height 67
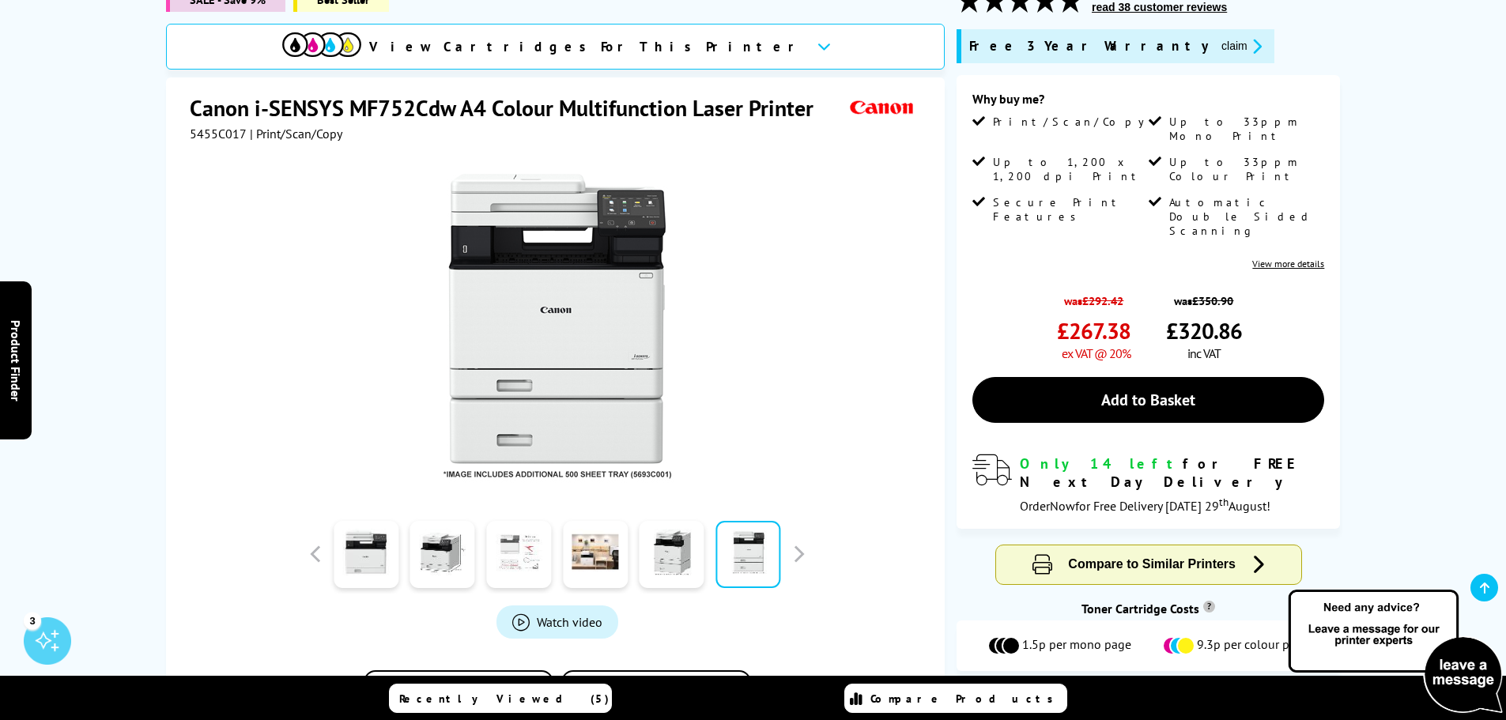
drag, startPoint x: 448, startPoint y: 558, endPoint x: 489, endPoint y: 552, distance: 41.5
click at [447, 558] on link at bounding box center [442, 554] width 65 height 67
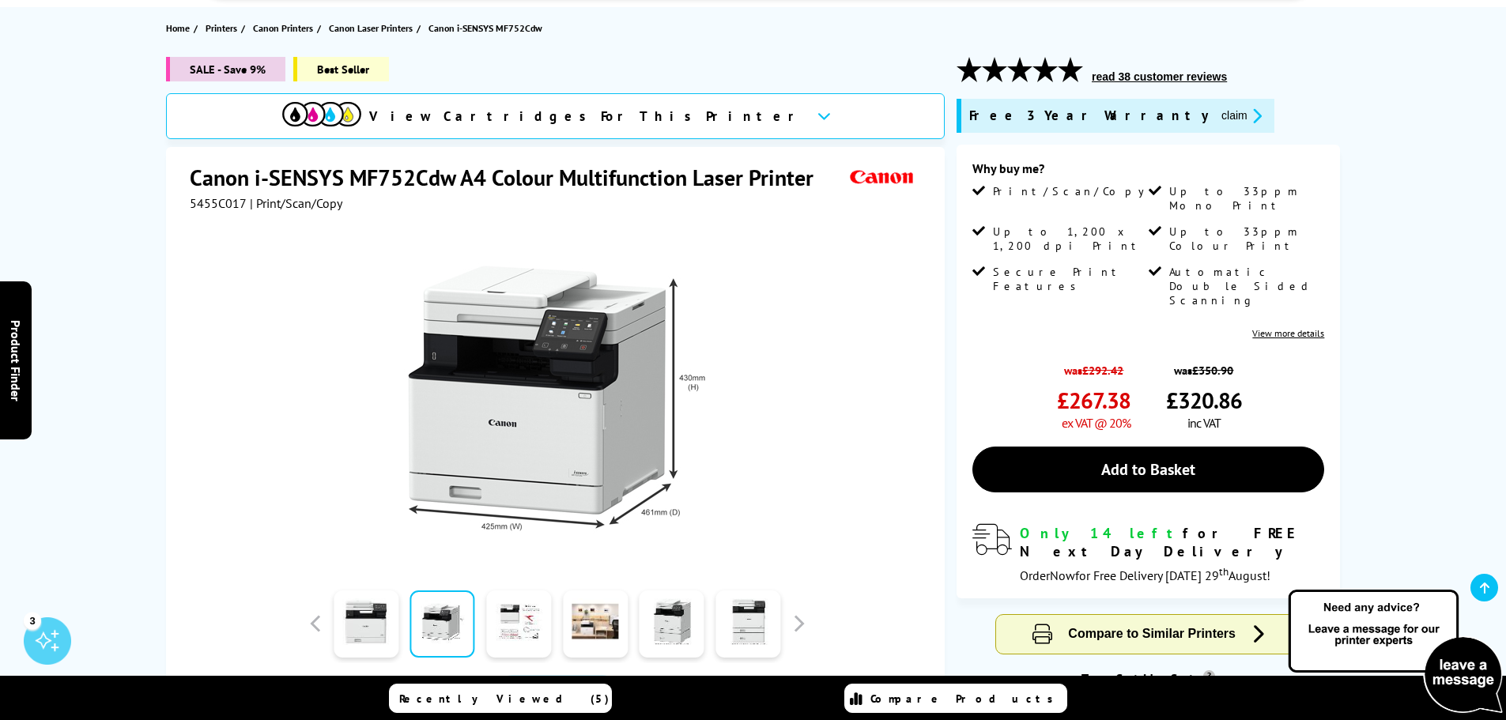
scroll to position [0, 0]
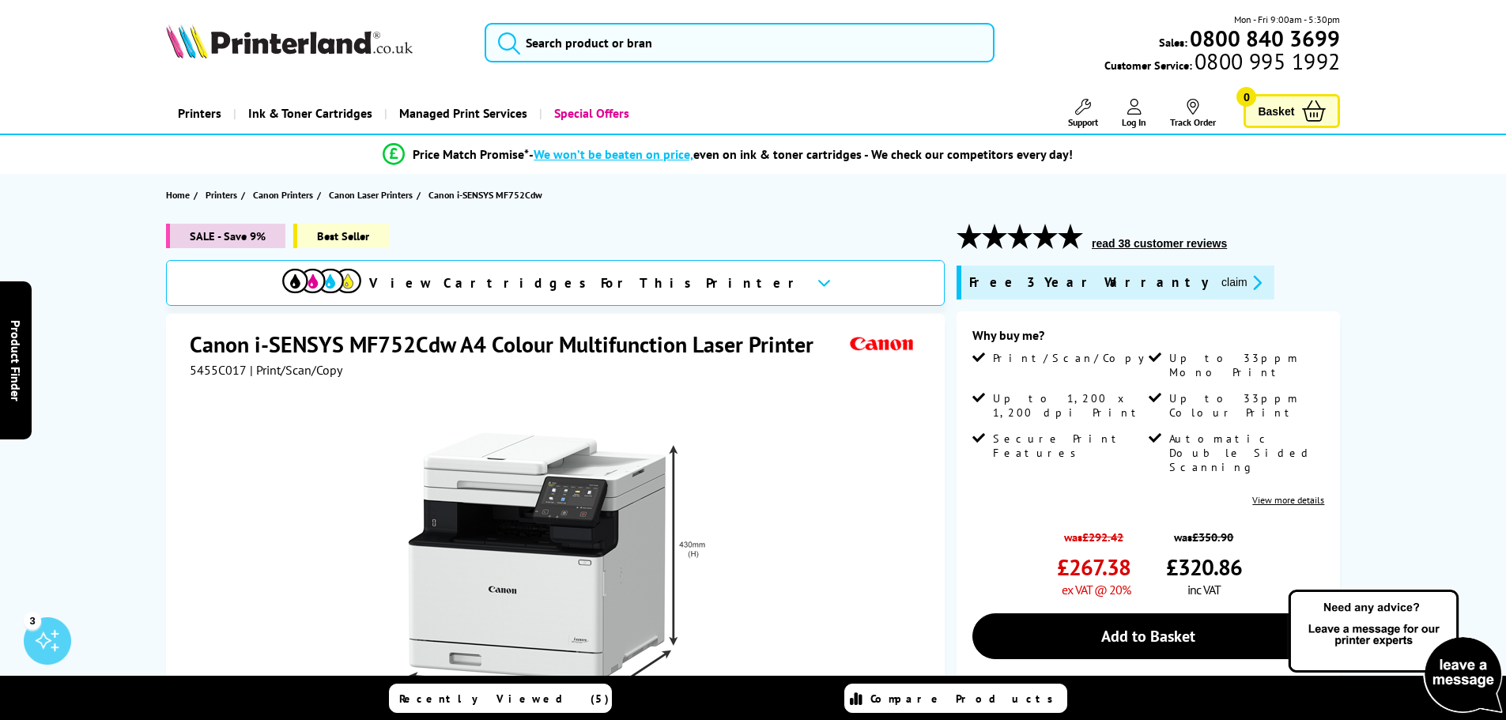
click at [677, 232] on div "SALE - Save 9% Best Seller" at bounding box center [555, 242] width 778 height 36
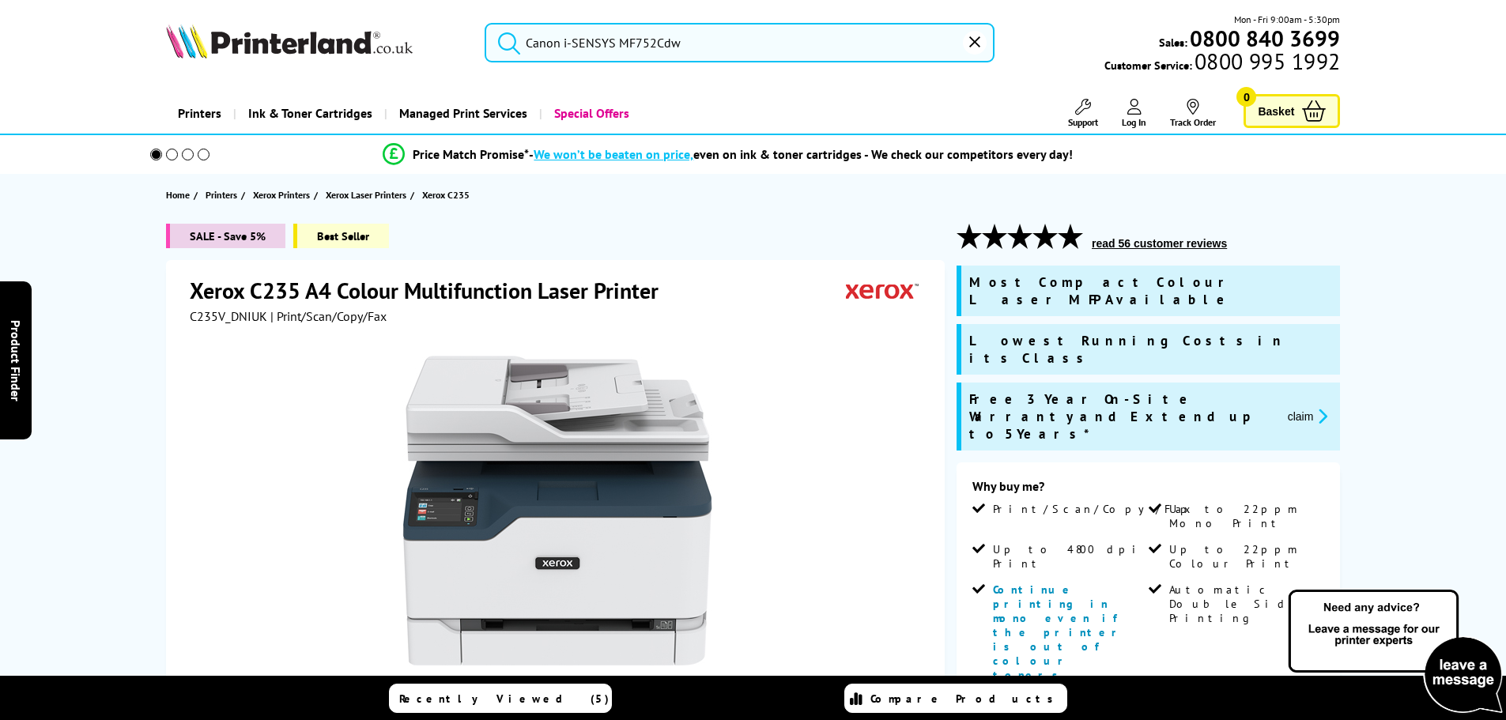
click at [285, 47] on img at bounding box center [289, 41] width 247 height 35
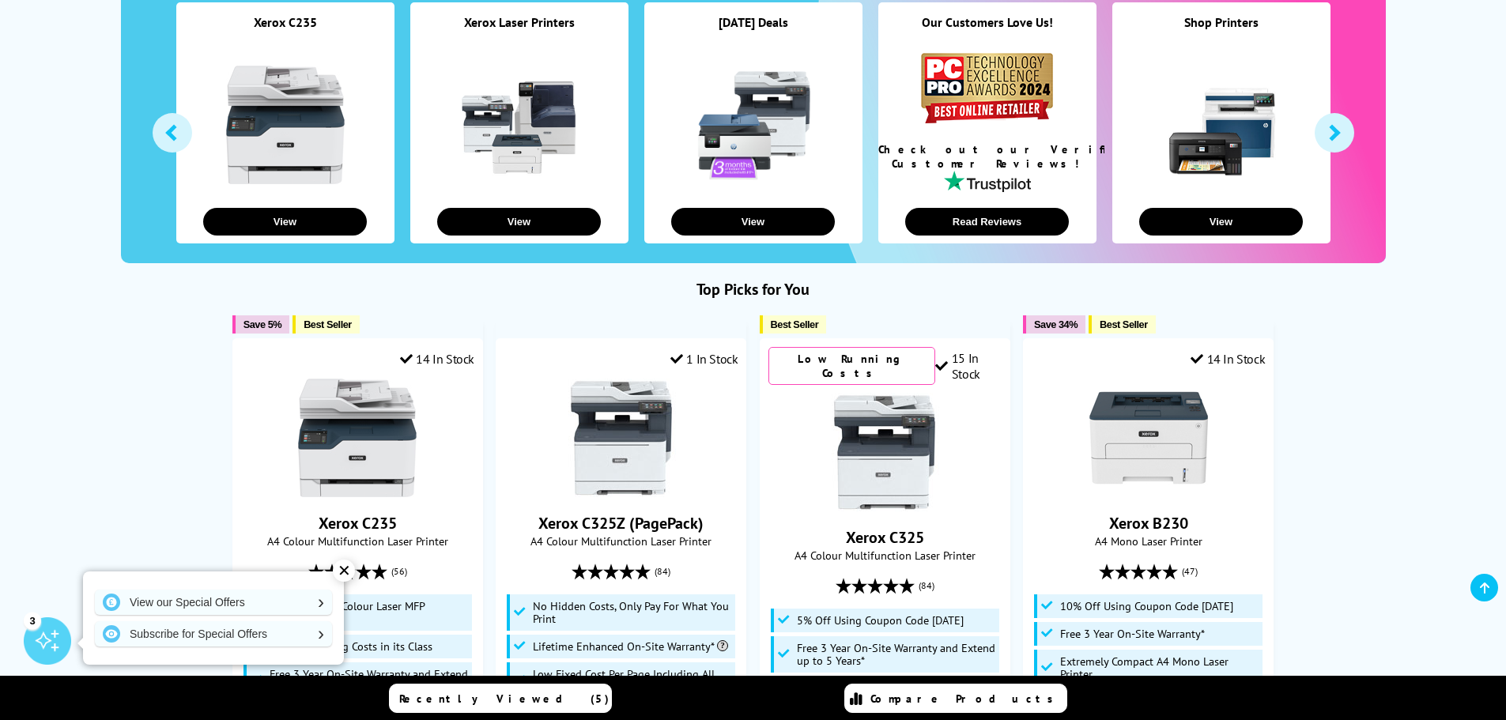
scroll to position [315, 0]
click at [962, 703] on span "Compare Products" at bounding box center [965, 699] width 191 height 14
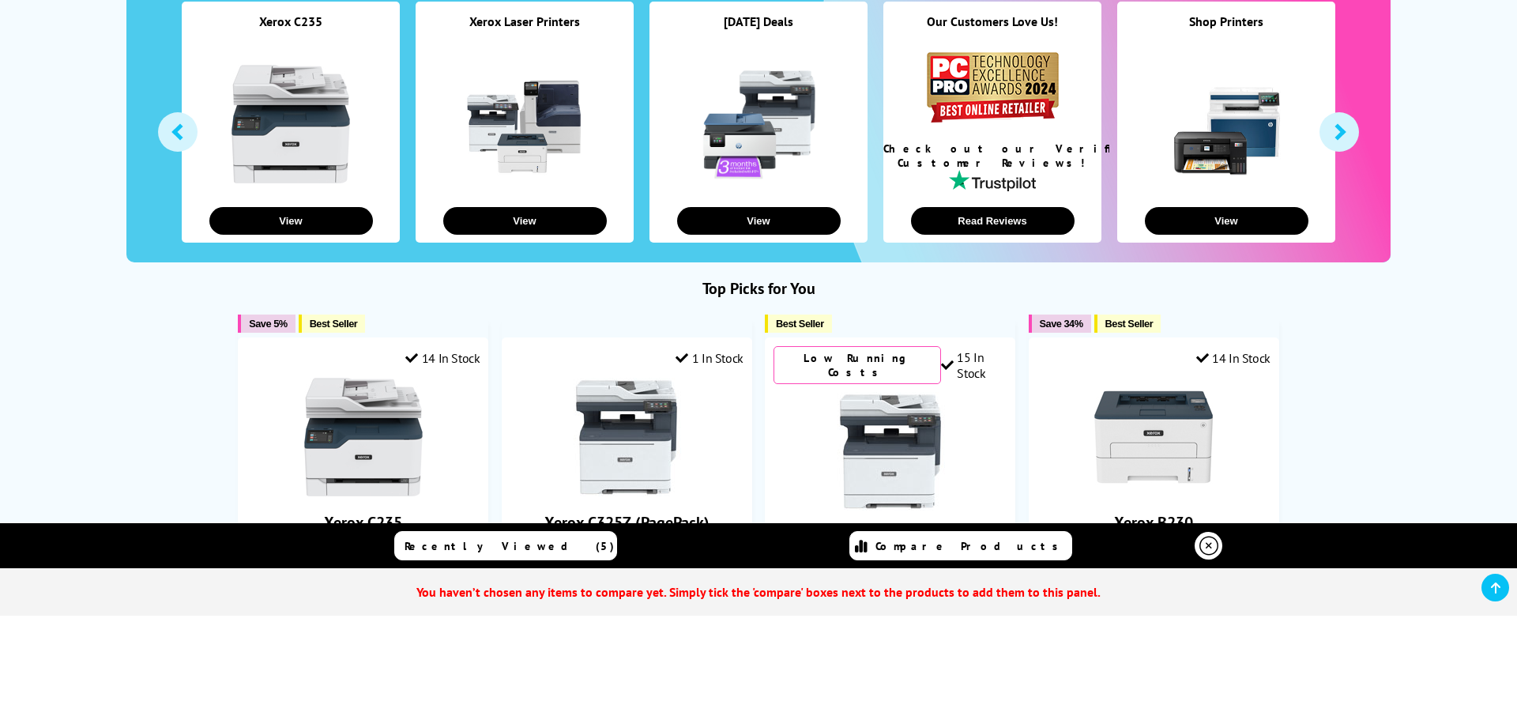
click at [878, 650] on section "Recently Viewed (5) Compare Products You haven’t chosen any items to compare ye…" at bounding box center [758, 622] width 1517 height 198
click at [1207, 535] on link at bounding box center [1209, 546] width 28 height 28
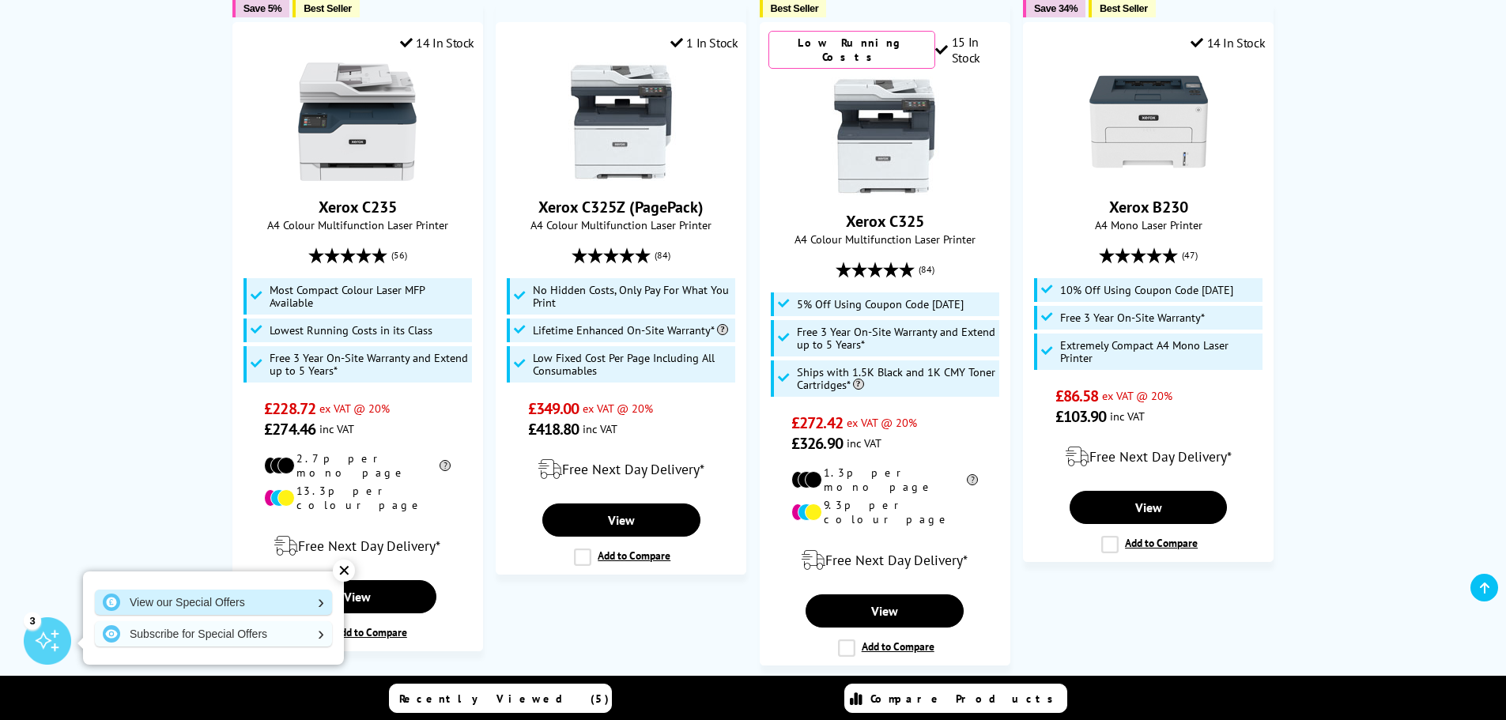
scroll to position [631, 0]
click at [228, 596] on link "View our Special Offers" at bounding box center [213, 602] width 237 height 25
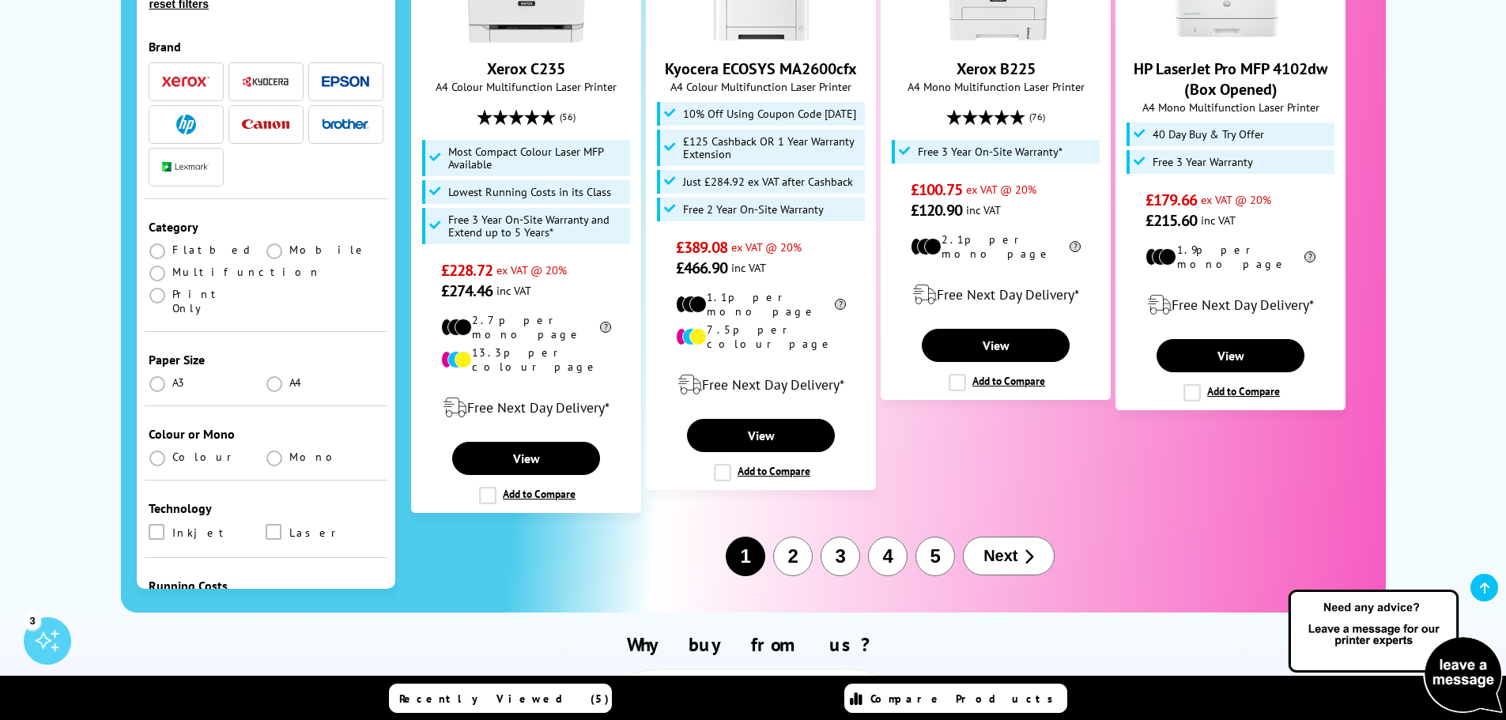
scroll to position [1943, 0]
click at [810, 536] on li "2" at bounding box center [792, 556] width 47 height 40
click at [797, 536] on button "2" at bounding box center [793, 556] width 40 height 40
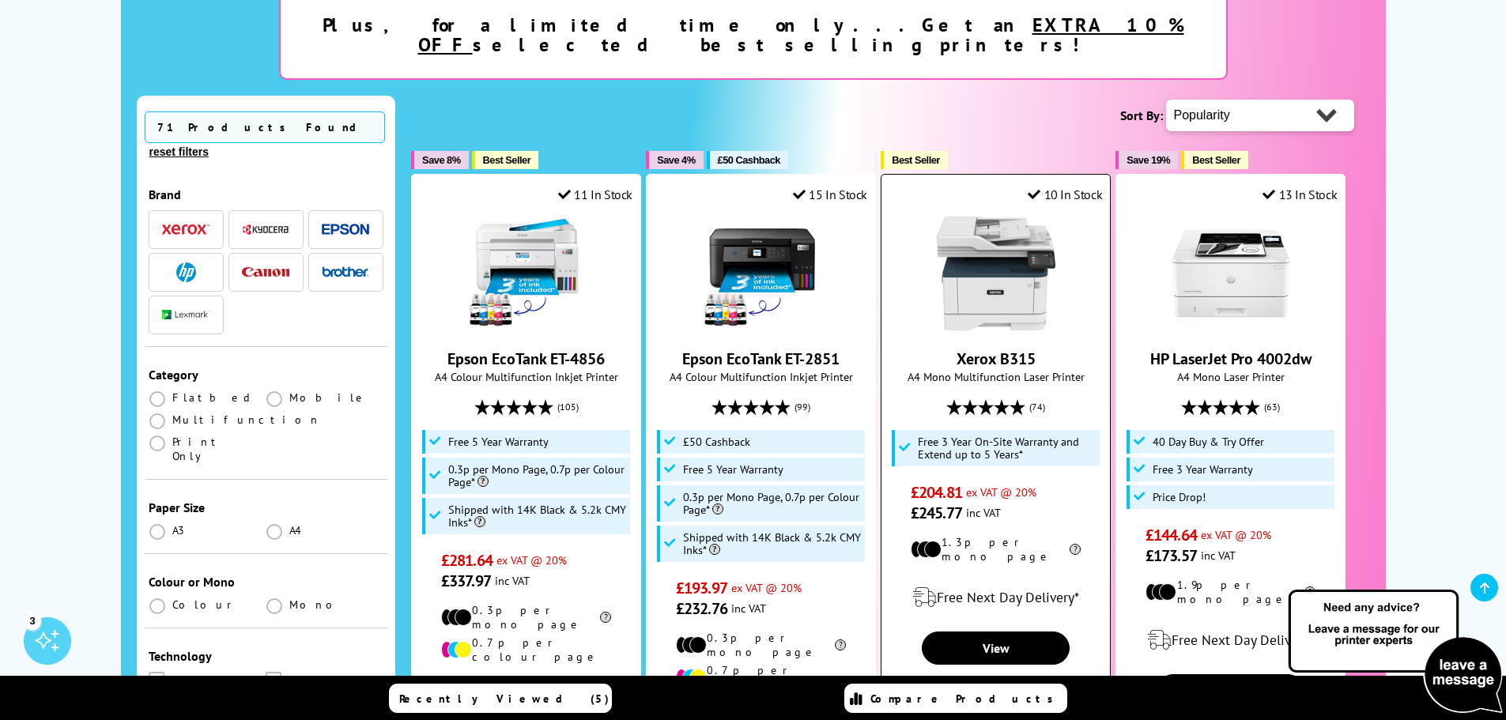
scroll to position [316, 0]
